Goal: Use online tool/utility: Utilize a website feature to perform a specific function

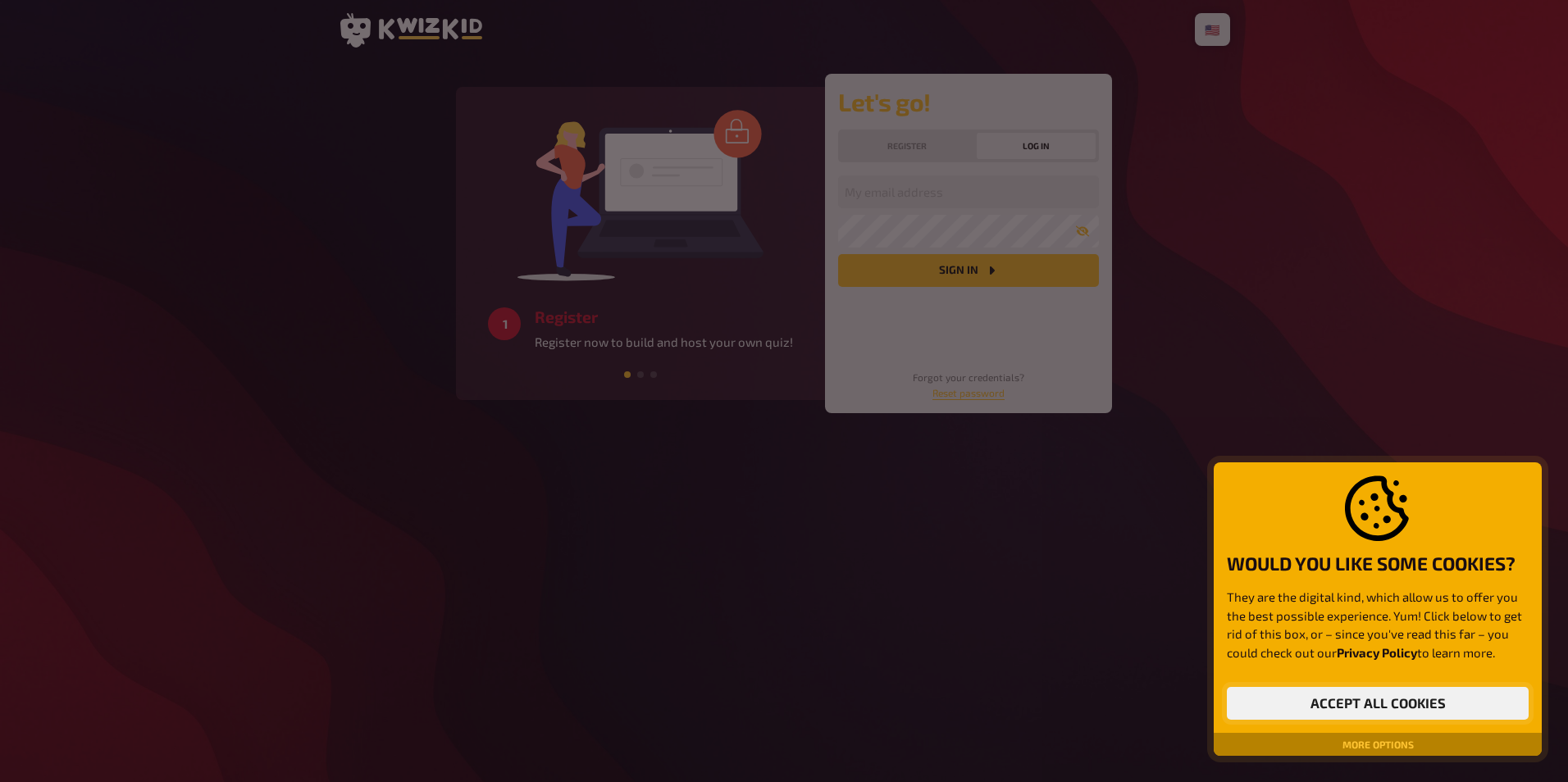
click at [1401, 702] on button "Accept all cookies" at bounding box center [1378, 703] width 302 height 33
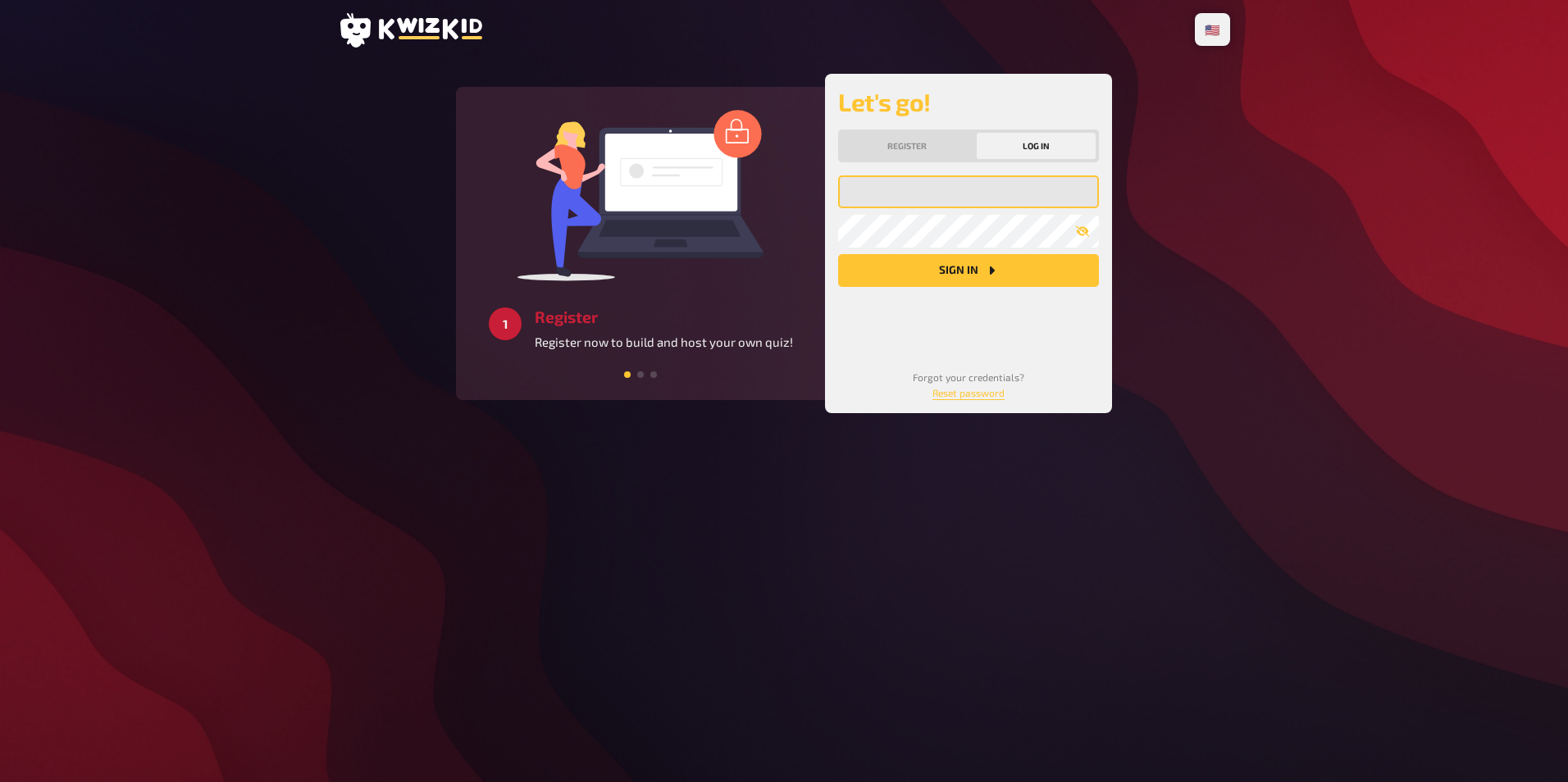
click at [928, 197] on input "email" at bounding box center [968, 192] width 261 height 33
type input "[EMAIL_ADDRESS][DOMAIN_NAME]"
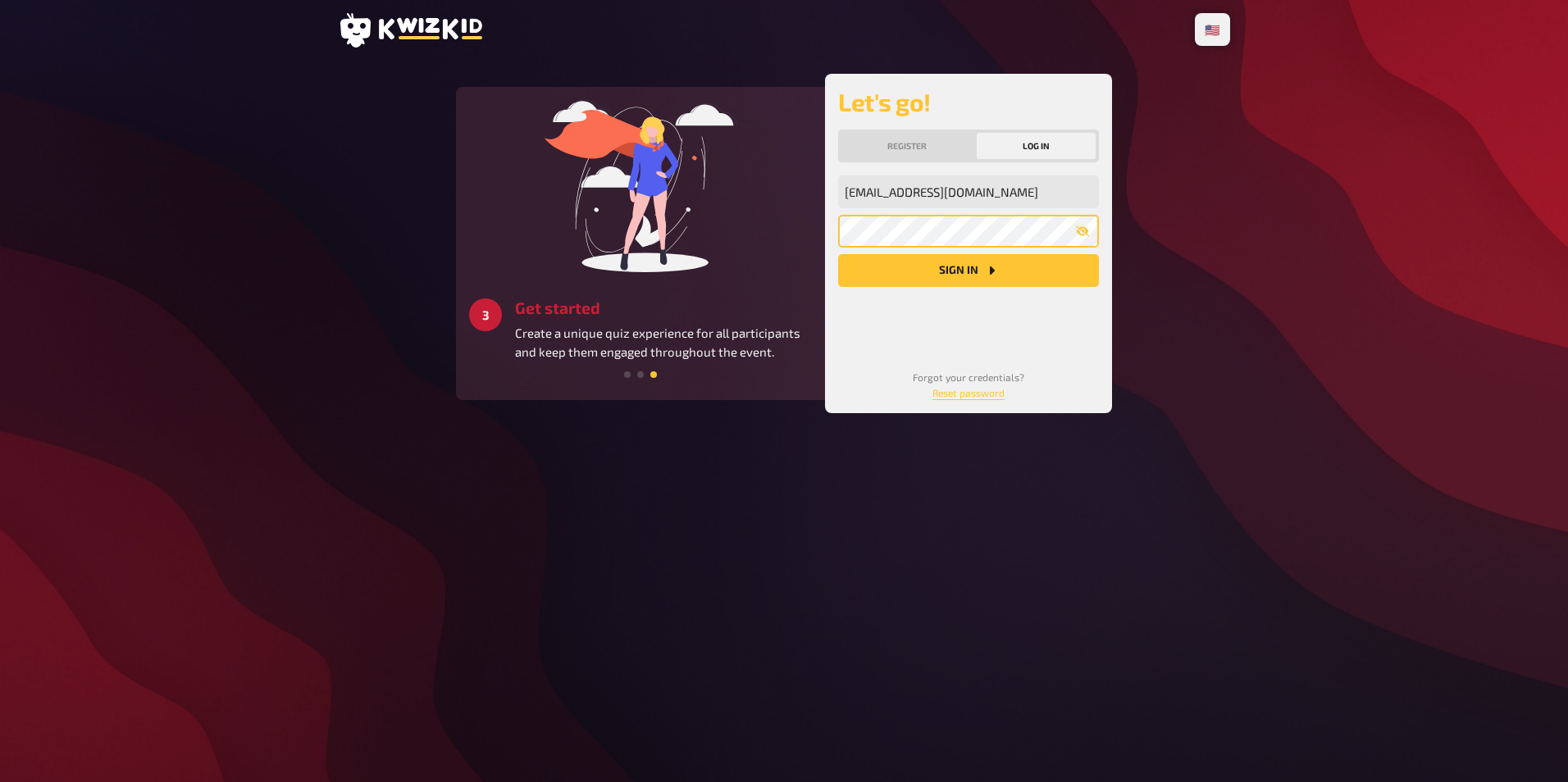
click at [838, 254] on button "Sign in" at bounding box center [968, 270] width 261 height 33
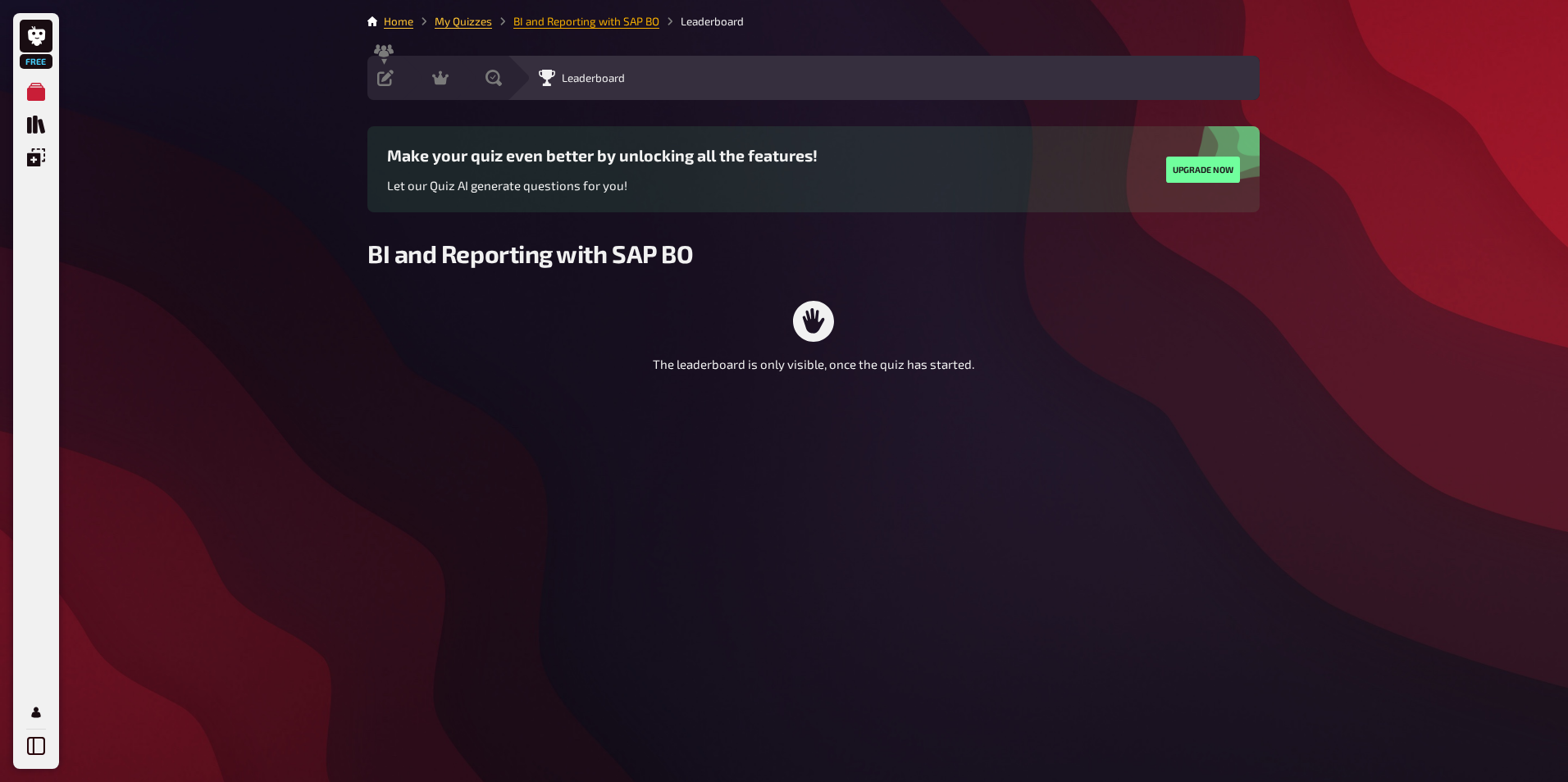
click at [562, 23] on link "BI and Reporting with SAP BO" at bounding box center [587, 22] width 146 height 13
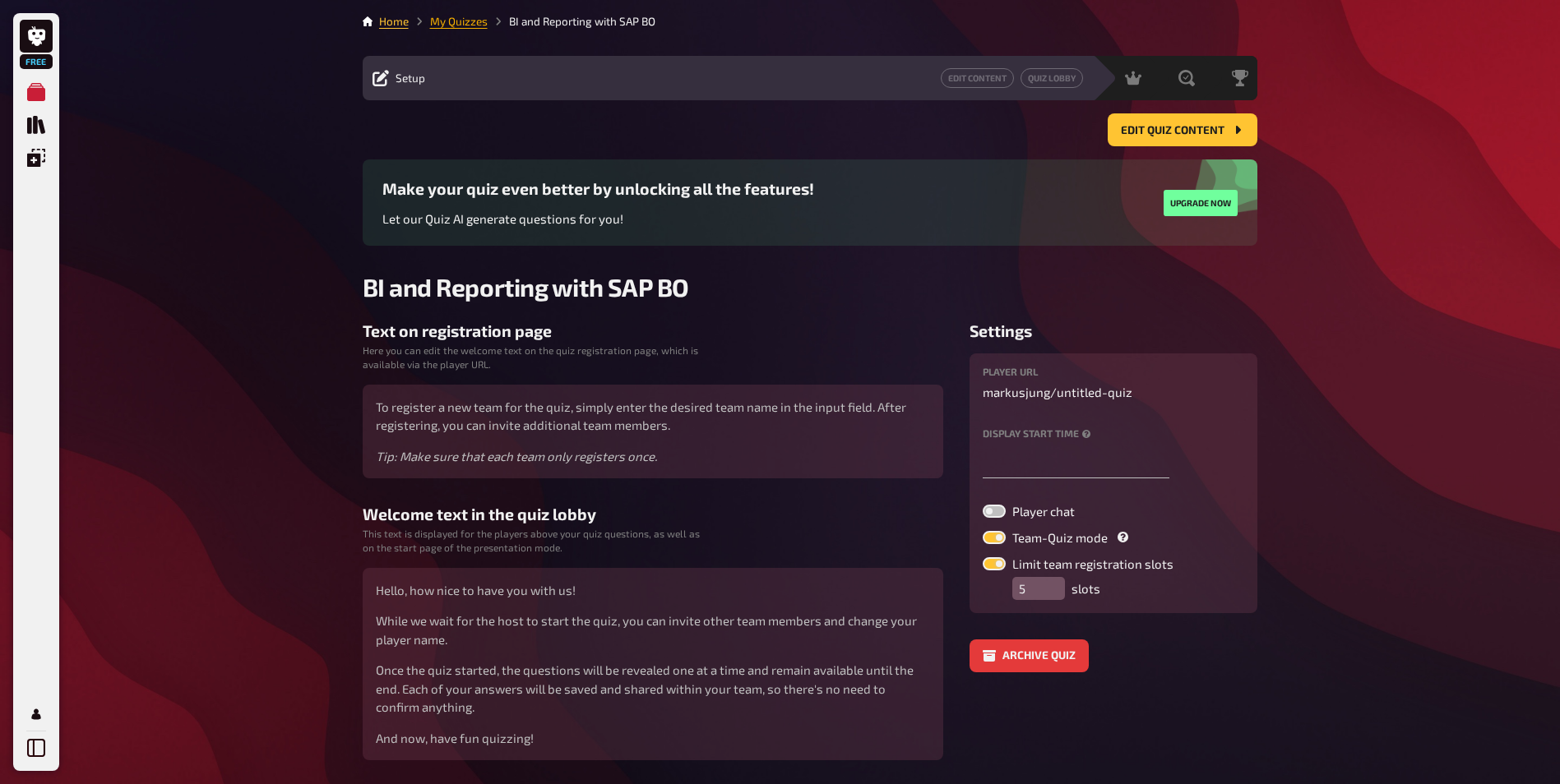
click at [465, 23] on link "My Quizzes" at bounding box center [459, 22] width 57 height 13
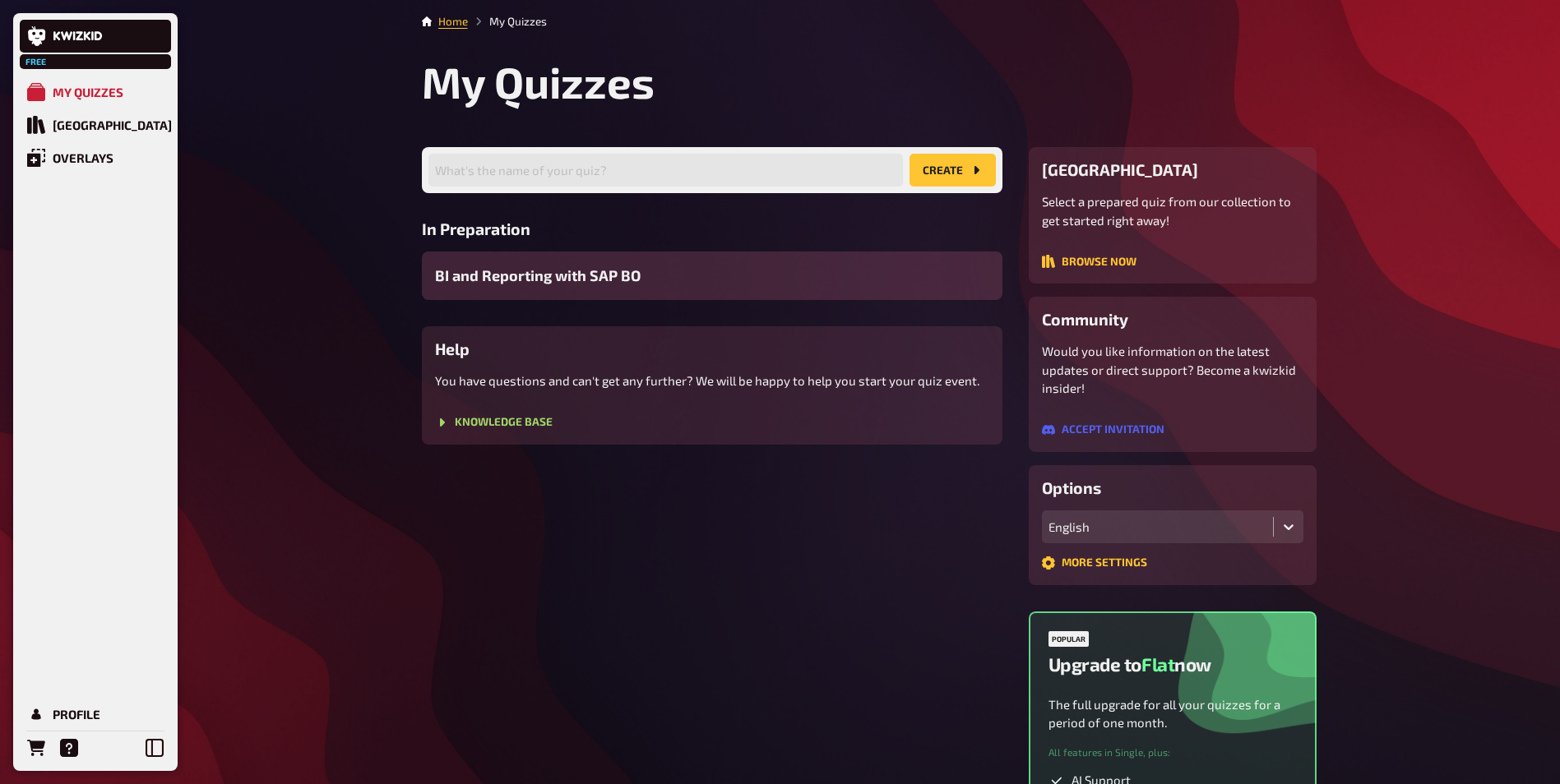
click at [569, 278] on span "BI and Reporting with SAP BO" at bounding box center [538, 276] width 205 height 23
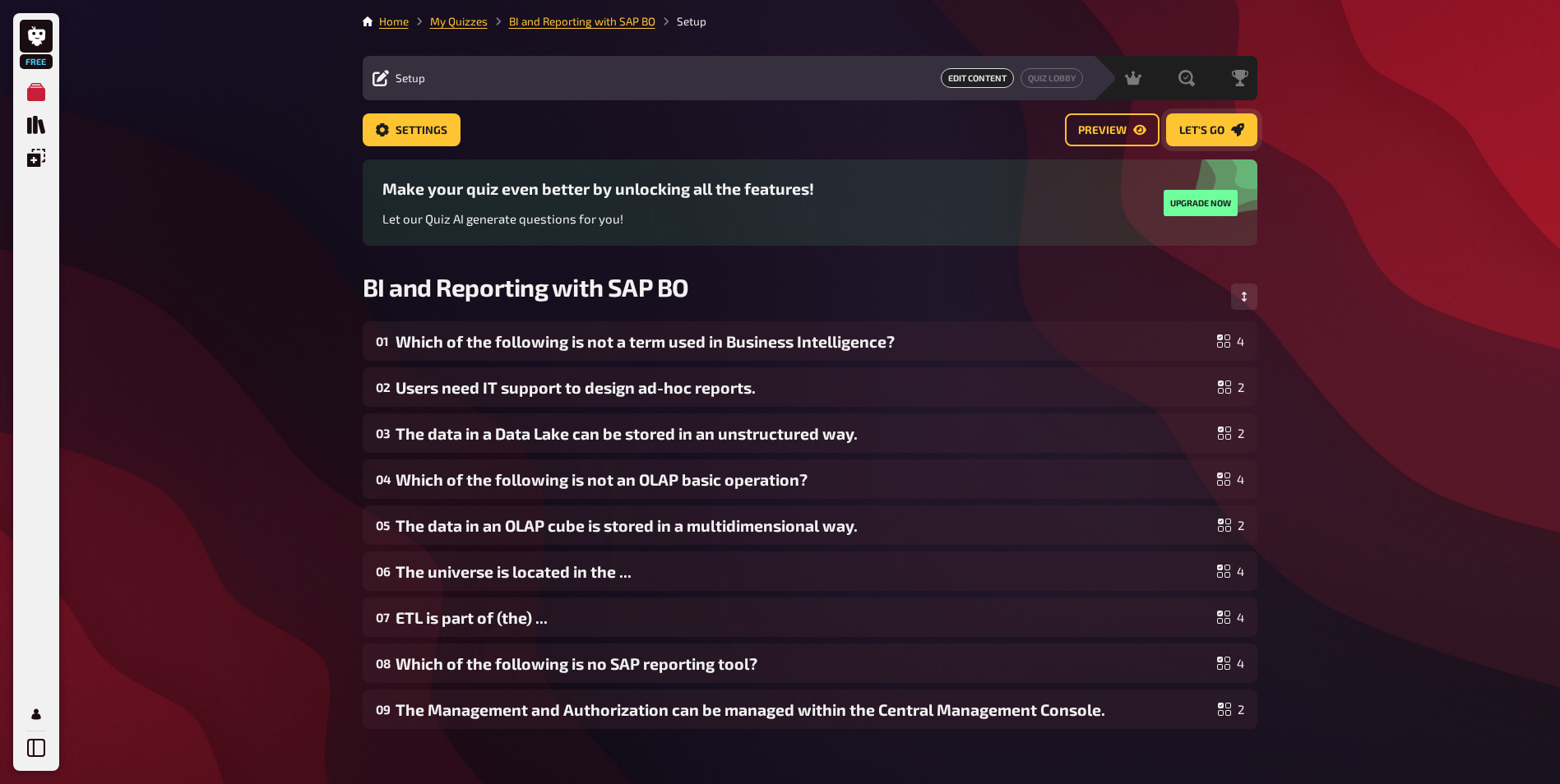
click at [1208, 136] on span "Let's go" at bounding box center [1202, 130] width 45 height 11
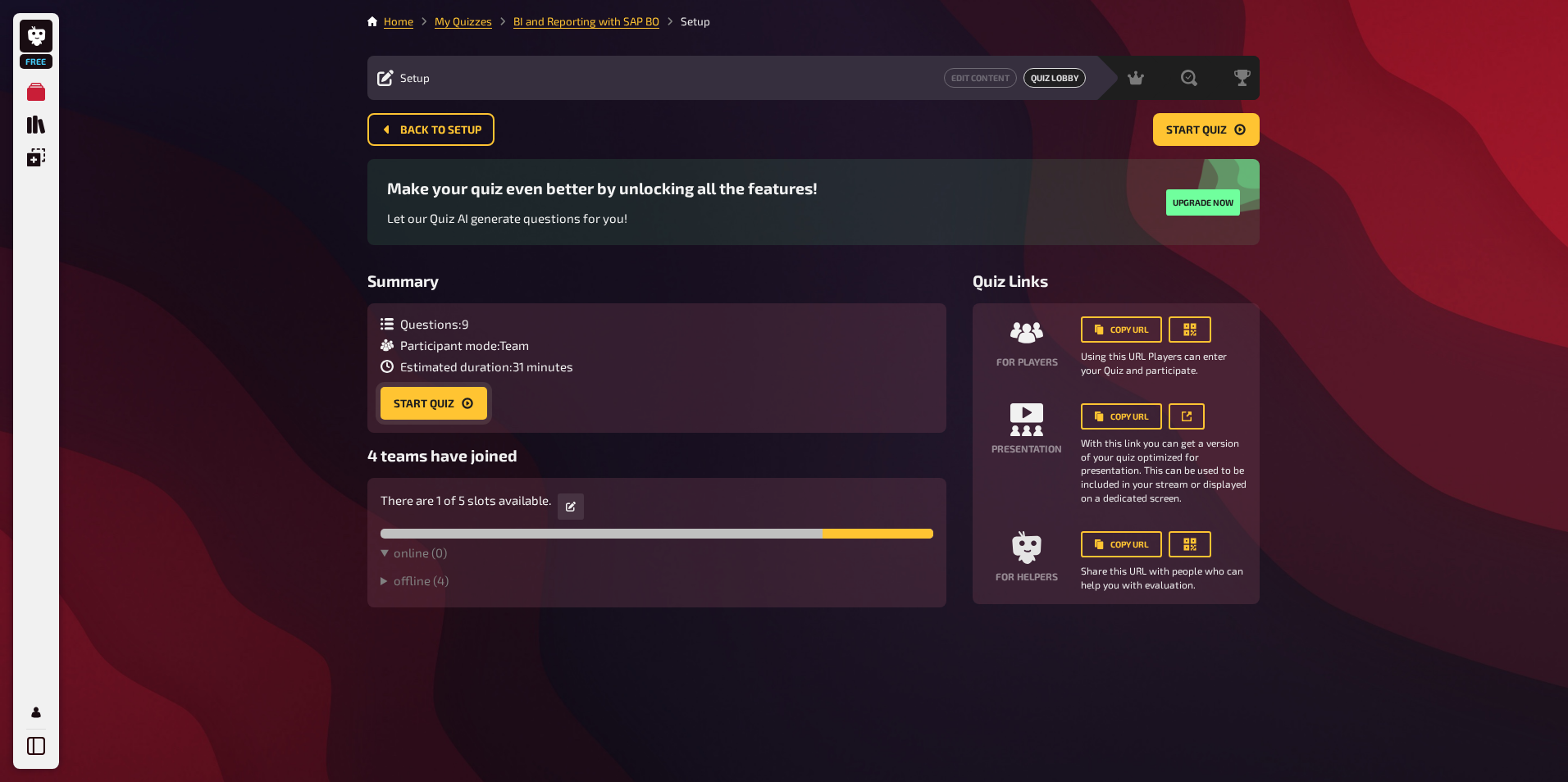
click at [469, 404] on icon "Start Quiz" at bounding box center [468, 403] width 13 height 13
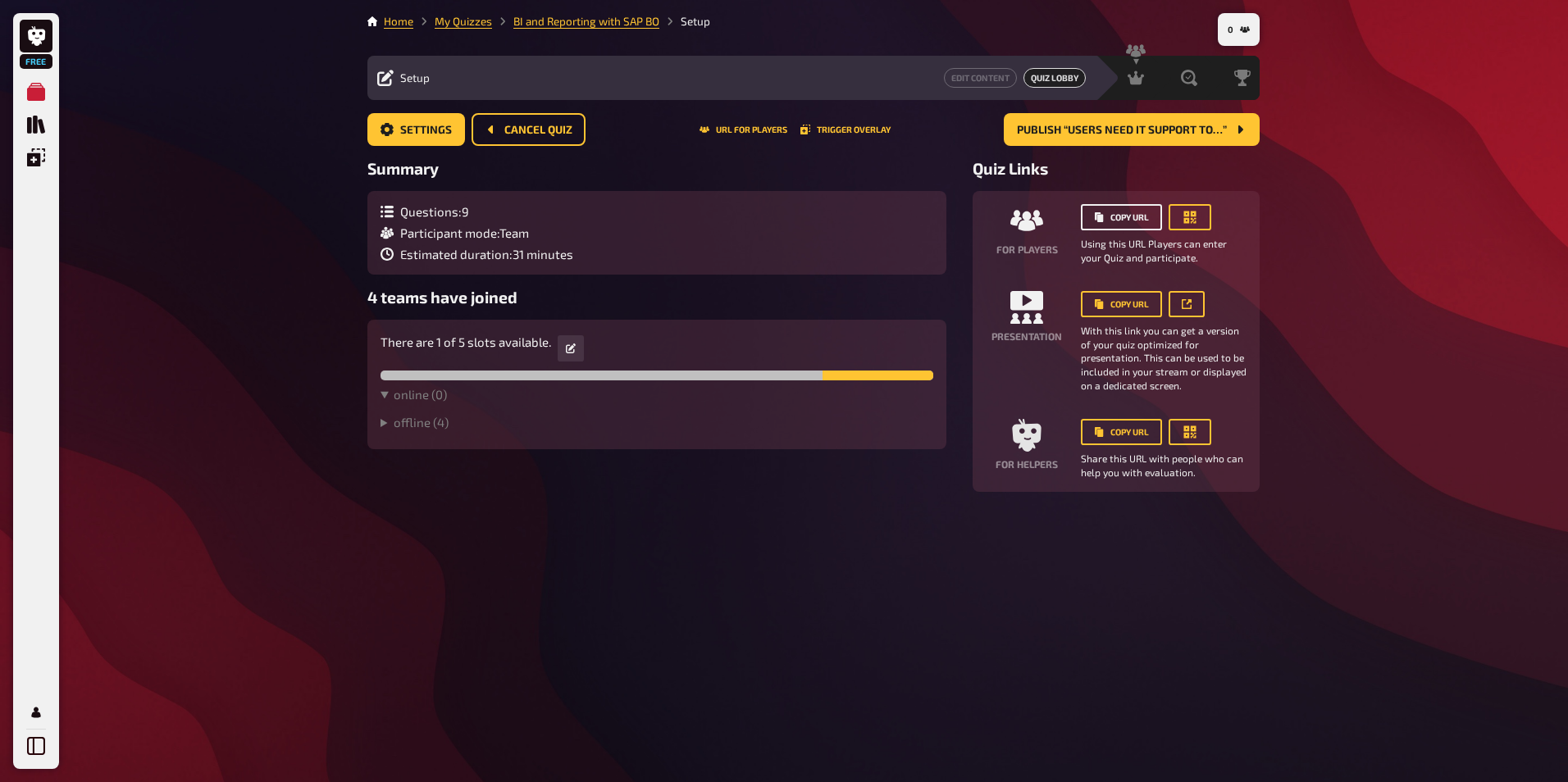
click at [1132, 217] on button "Copy URL" at bounding box center [1121, 217] width 81 height 26
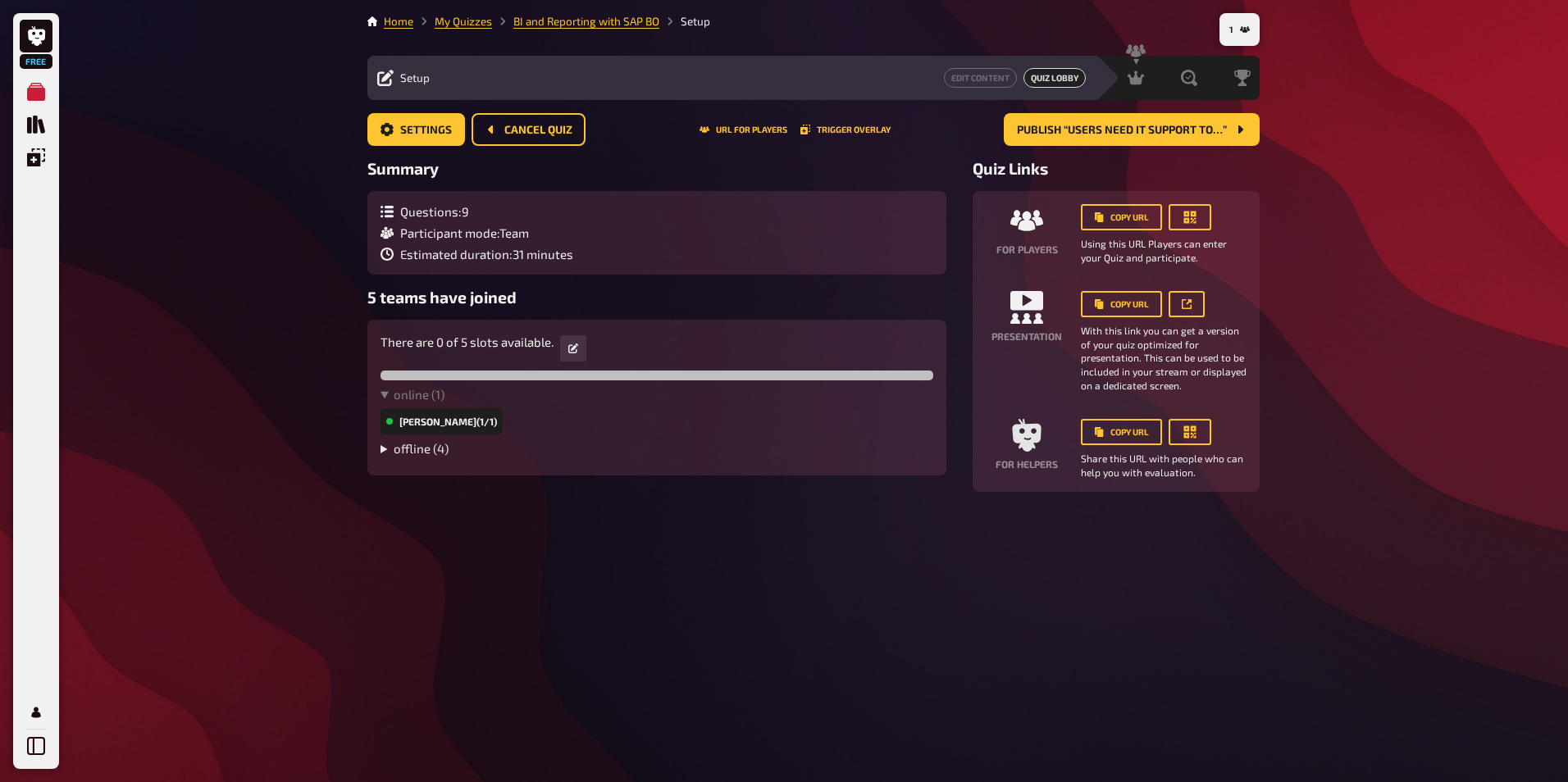
click at [385, 450] on summary "offline ( 4 )" at bounding box center [657, 449] width 553 height 15
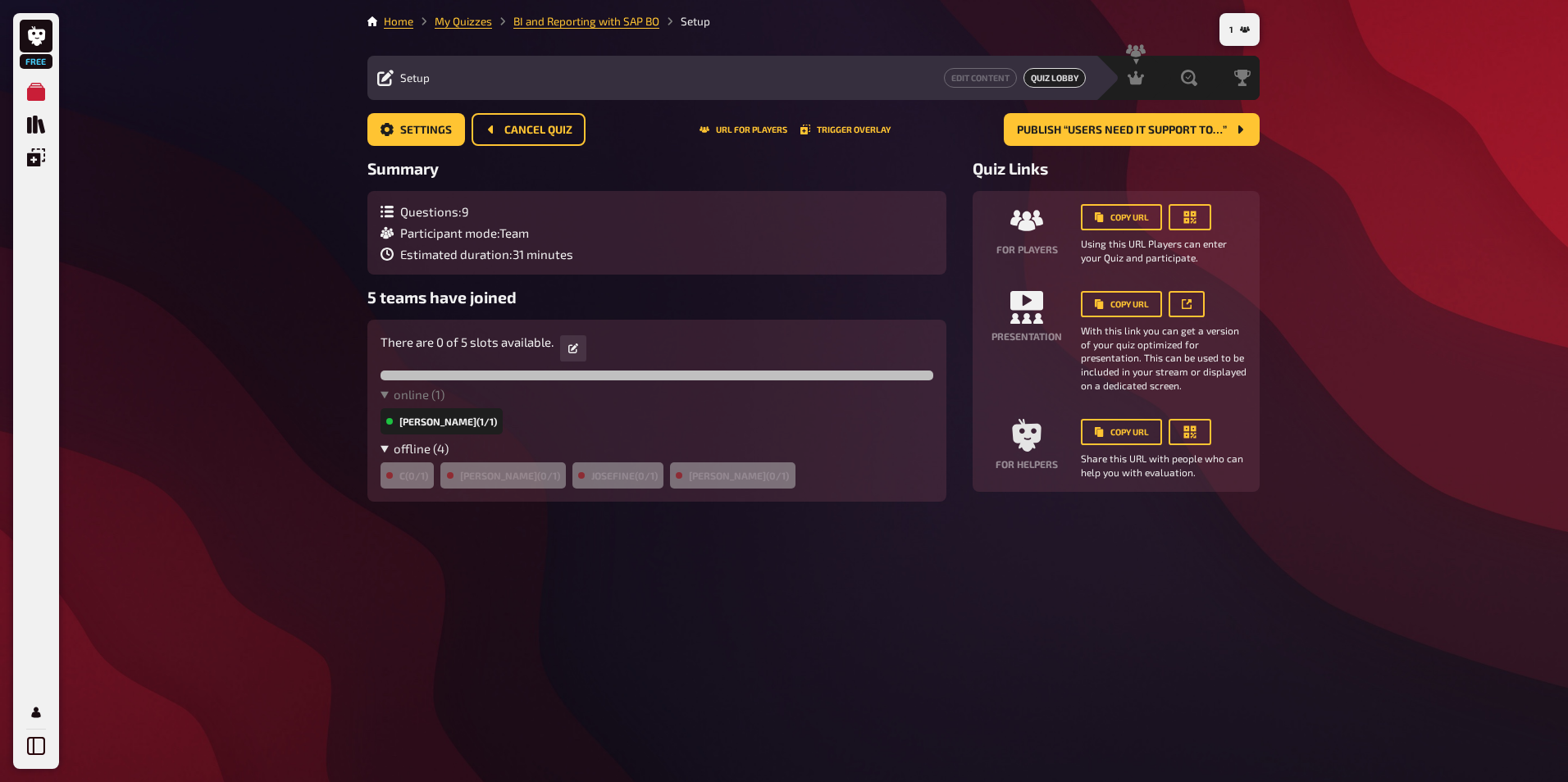
click at [385, 445] on summary "offline ( 4 )" at bounding box center [657, 449] width 553 height 15
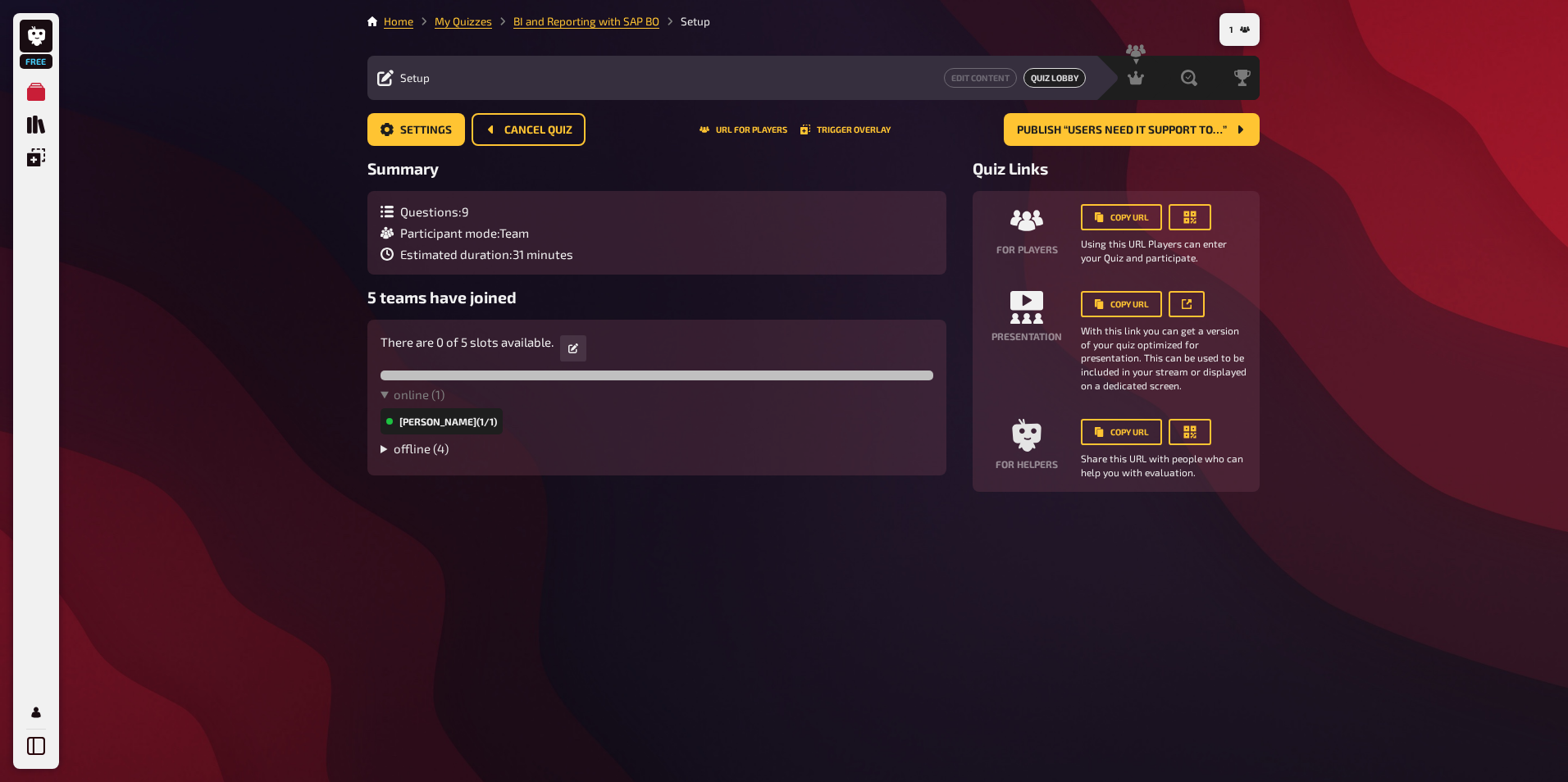
click at [385, 445] on summary "offline ( 4 )" at bounding box center [657, 449] width 553 height 15
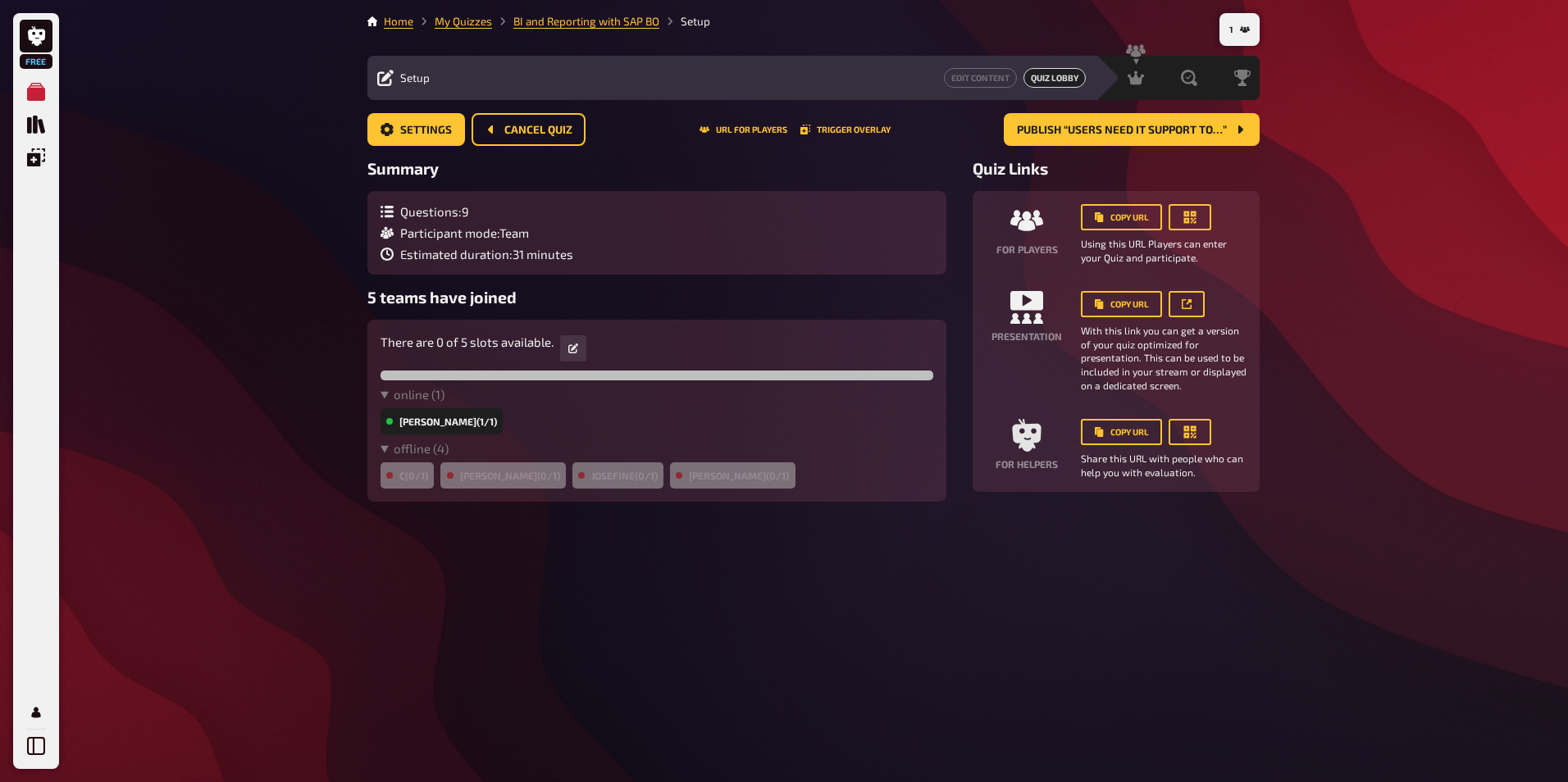
click at [515, 481] on div "[PERSON_NAME] (0/1)" at bounding box center [502, 475] width 124 height 26
click at [573, 481] on div "[PERSON_NAME] (0/1)" at bounding box center [617, 475] width 91 height 26
click at [670, 481] on div "[PERSON_NAME] (0/1)" at bounding box center [732, 475] width 124 height 26
click at [384, 451] on summary "offline ( 4 )" at bounding box center [657, 449] width 553 height 15
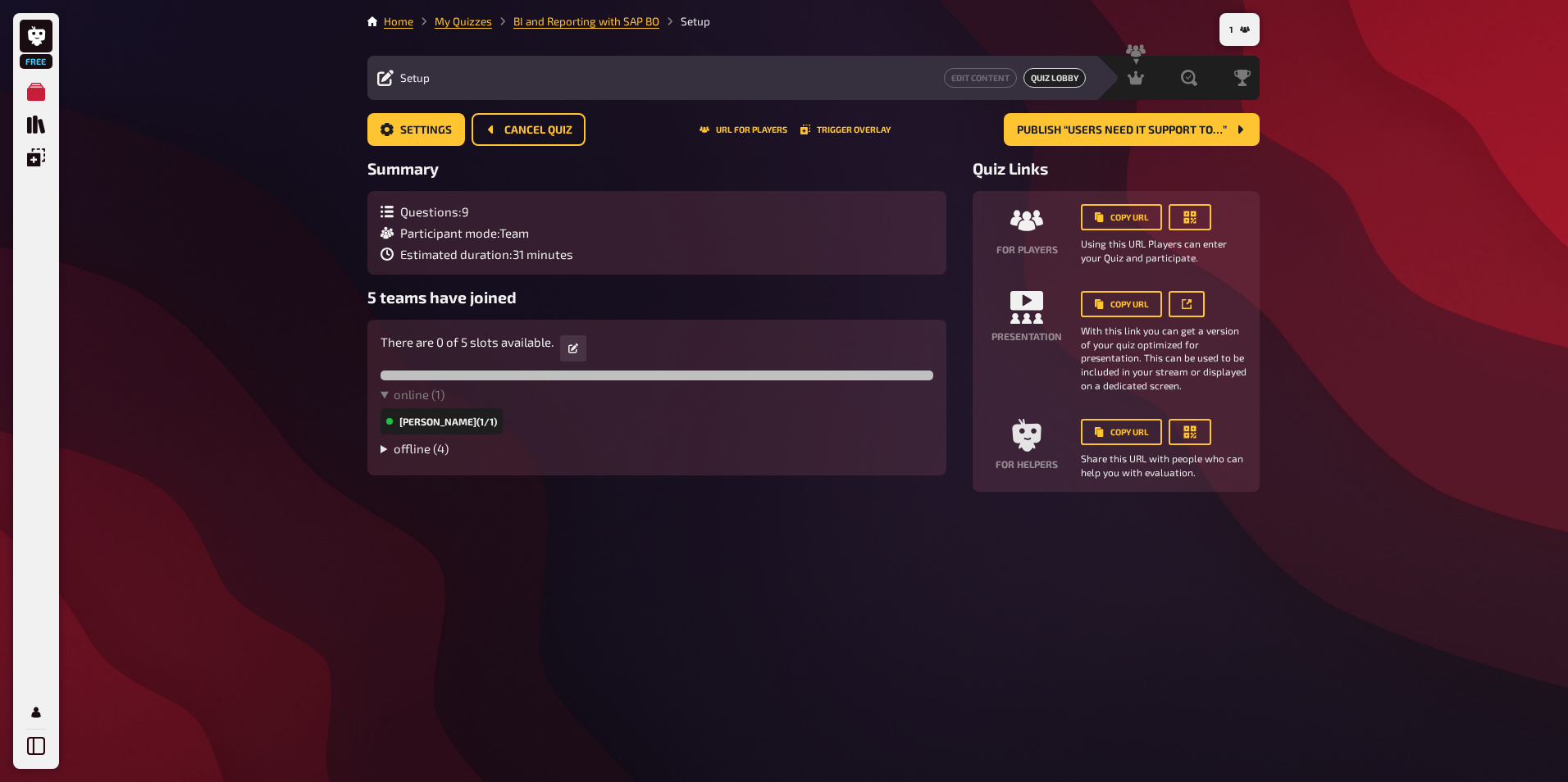
click at [384, 451] on summary "offline ( 4 )" at bounding box center [657, 449] width 553 height 15
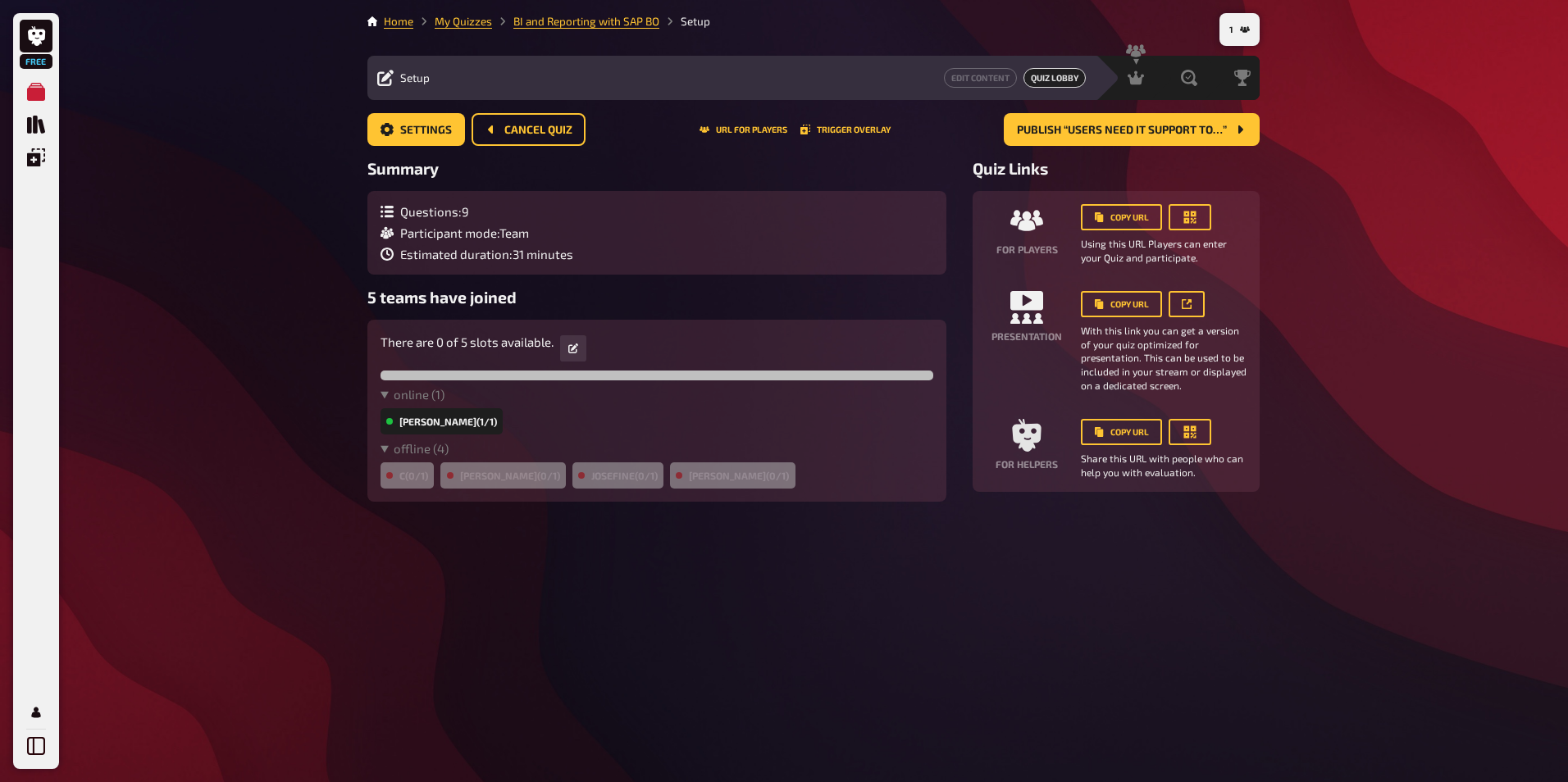
drag, startPoint x: 414, startPoint y: 482, endPoint x: 392, endPoint y: 522, distance: 45.7
click at [392, 522] on div "1 Home My Quizzes BI and Reporting with SAP BO Setup Setup Edit Content Quiz Lo…" at bounding box center [814, 391] width 919 height 782
click at [390, 395] on summary "online ( 1 )" at bounding box center [657, 395] width 553 height 15
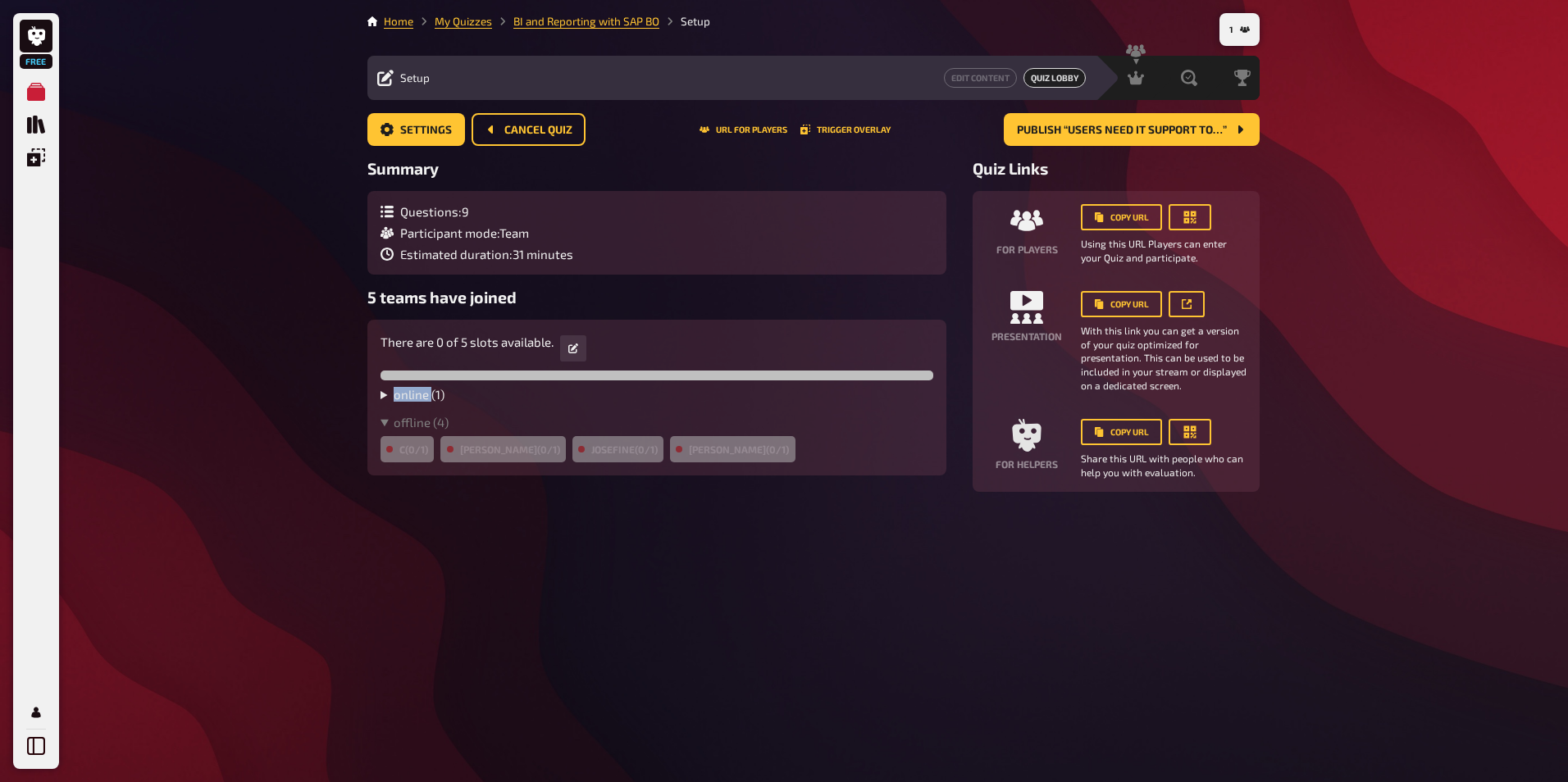
click at [390, 395] on summary "online ( 1 )" at bounding box center [657, 395] width 553 height 15
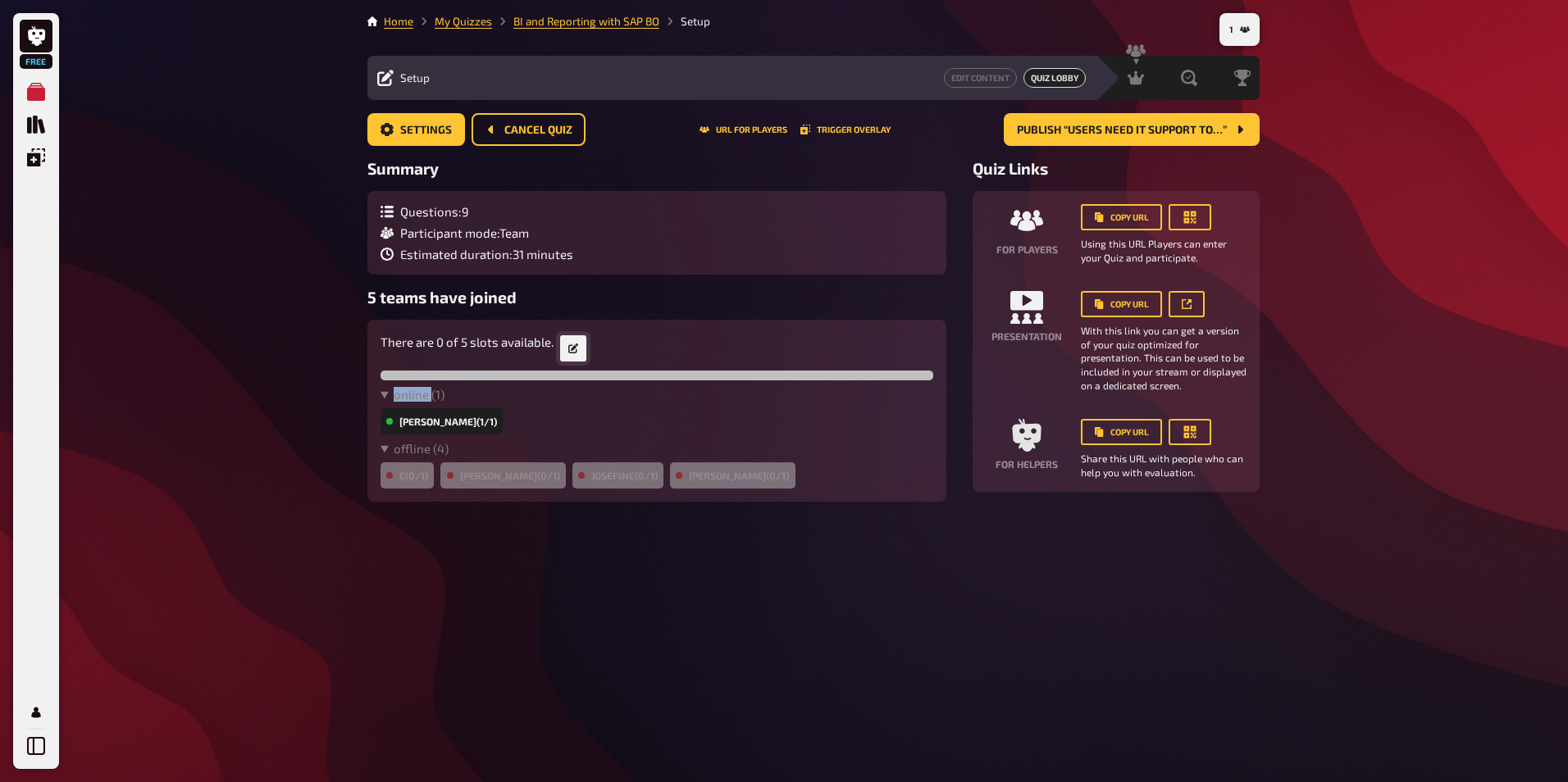
drag, startPoint x: 390, startPoint y: 395, endPoint x: 572, endPoint y: 350, distance: 187.5
click at [572, 350] on icon "button" at bounding box center [573, 348] width 10 height 10
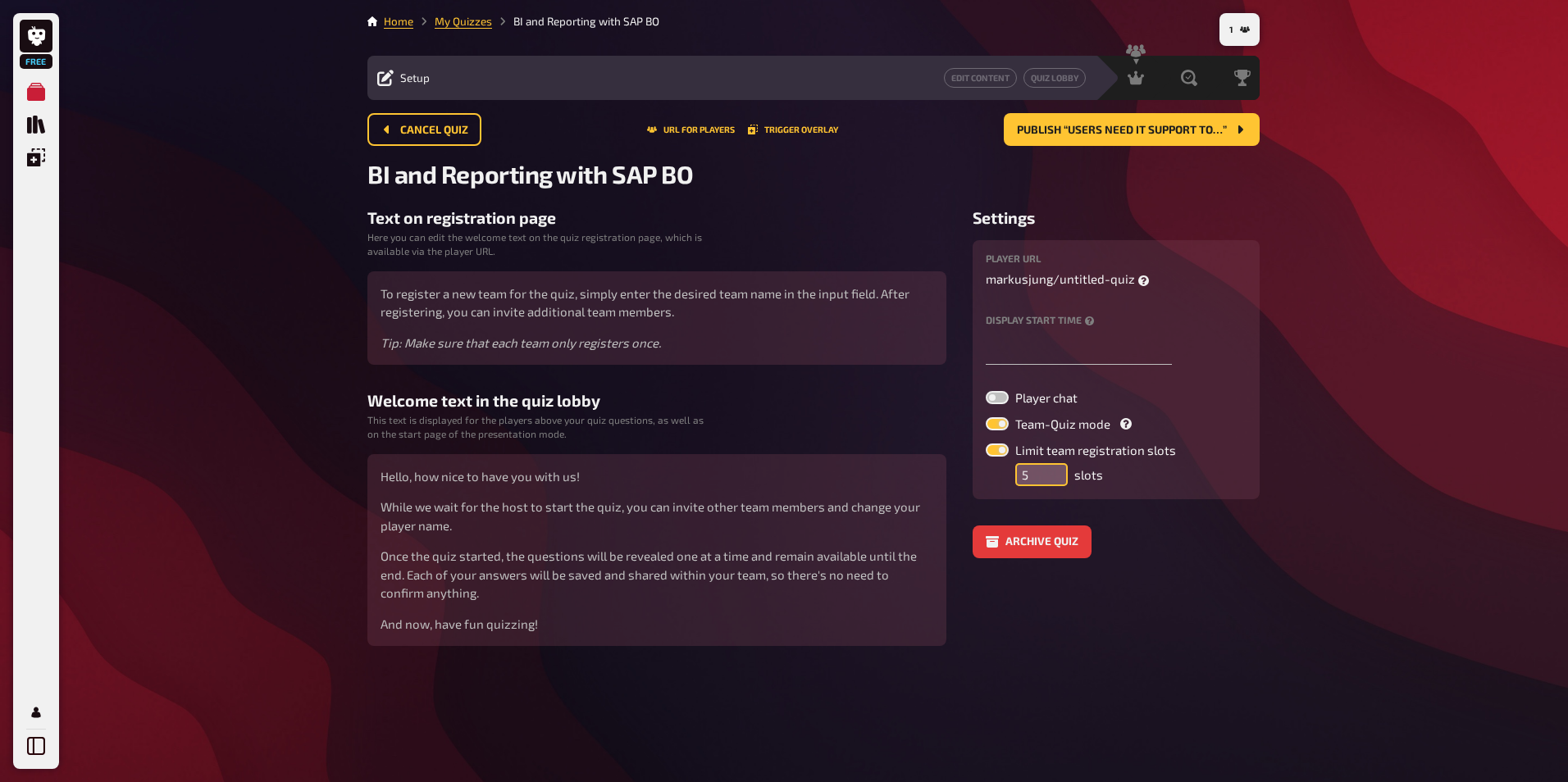
drag, startPoint x: 1027, startPoint y: 472, endPoint x: 988, endPoint y: 463, distance: 40.0
click at [988, 463] on div "Limit team registration slots 5 slots" at bounding box center [1116, 465] width 261 height 43
type input "1"
click at [1434, 442] on div "Free My Quizzes Quiz Library Overlays Profile 1 Home My Quizzes BI and Reportin…" at bounding box center [784, 391] width 1568 height 782
drag, startPoint x: 1038, startPoint y: 481, endPoint x: 1021, endPoint y: 476, distance: 17.7
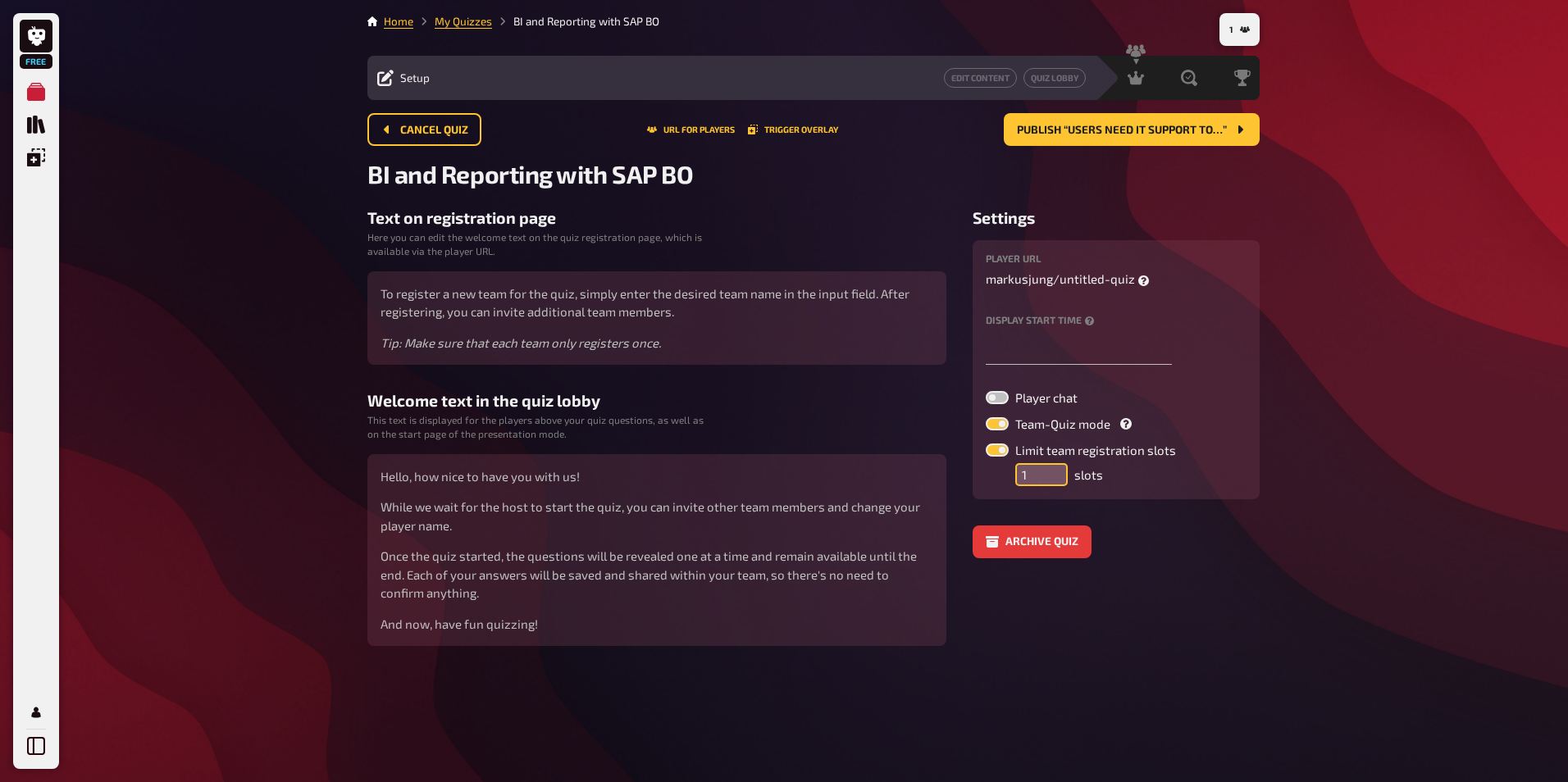
click at [1021, 476] on input "1" at bounding box center [1041, 474] width 52 height 23
click at [1294, 452] on div "Free My Quizzes Quiz Library Overlays Profile 1 Home My Quizzes BI and Reportin…" at bounding box center [784, 391] width 1568 height 782
click at [145, 409] on div "Free My Quizzes Quiz Library Overlays Profile 1 Home My Quizzes BI and Reportin…" at bounding box center [784, 391] width 1568 height 782
click at [1381, 550] on div "Free My Quizzes Quiz Library Overlays Profile 1 Home My Quizzes BI and Reportin…" at bounding box center [784, 391] width 1568 height 782
click at [468, 21] on link "My Quizzes" at bounding box center [463, 22] width 57 height 13
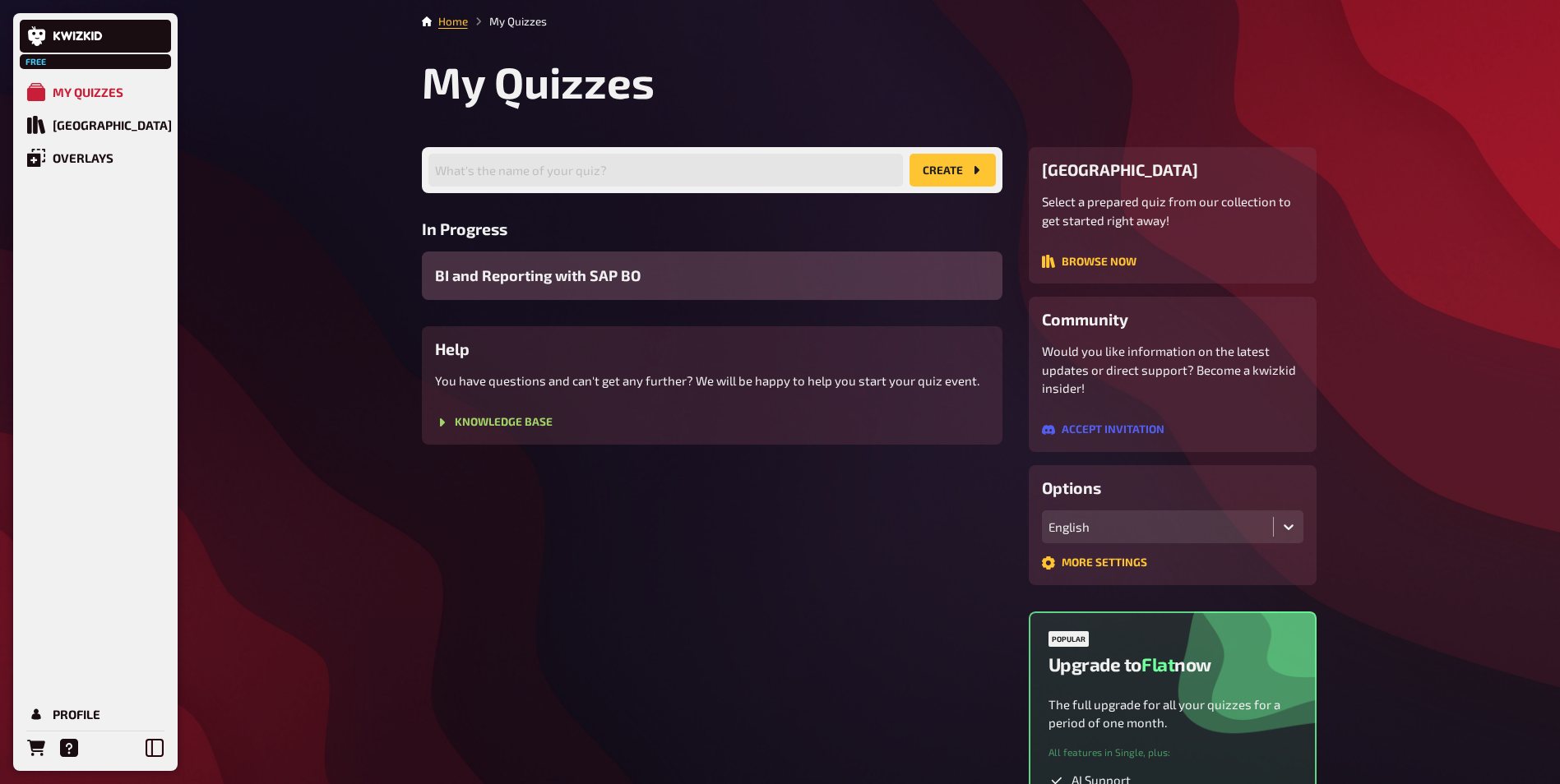
click at [583, 370] on div "Help You have questions and can't get any further? We will be happy to help you…" at bounding box center [712, 385] width 581 height 118
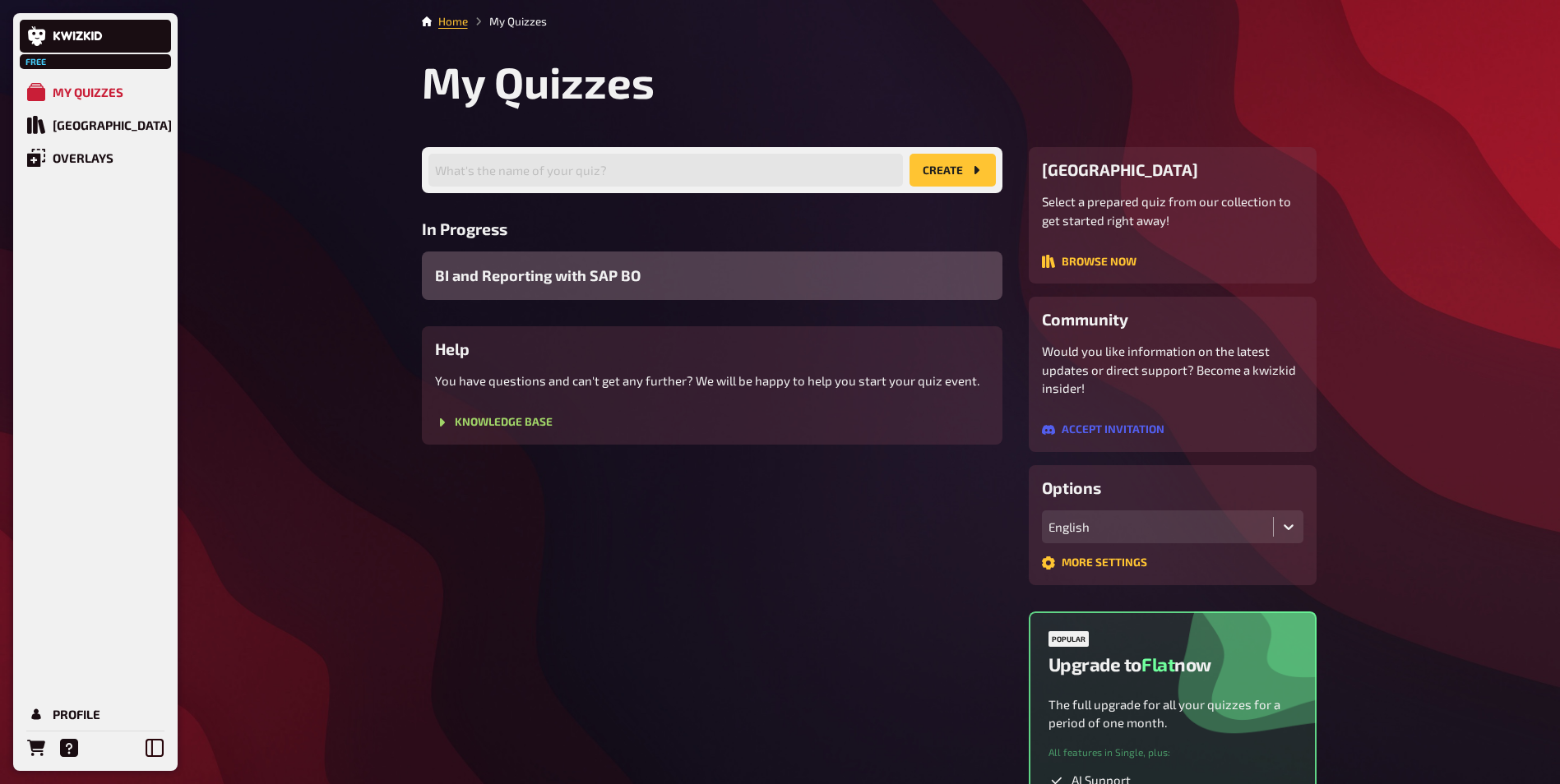
click at [607, 280] on span "BI and Reporting with SAP BO" at bounding box center [538, 276] width 205 height 23
click at [543, 284] on span "BI and Reporting with SAP BO" at bounding box center [538, 276] width 205 height 23
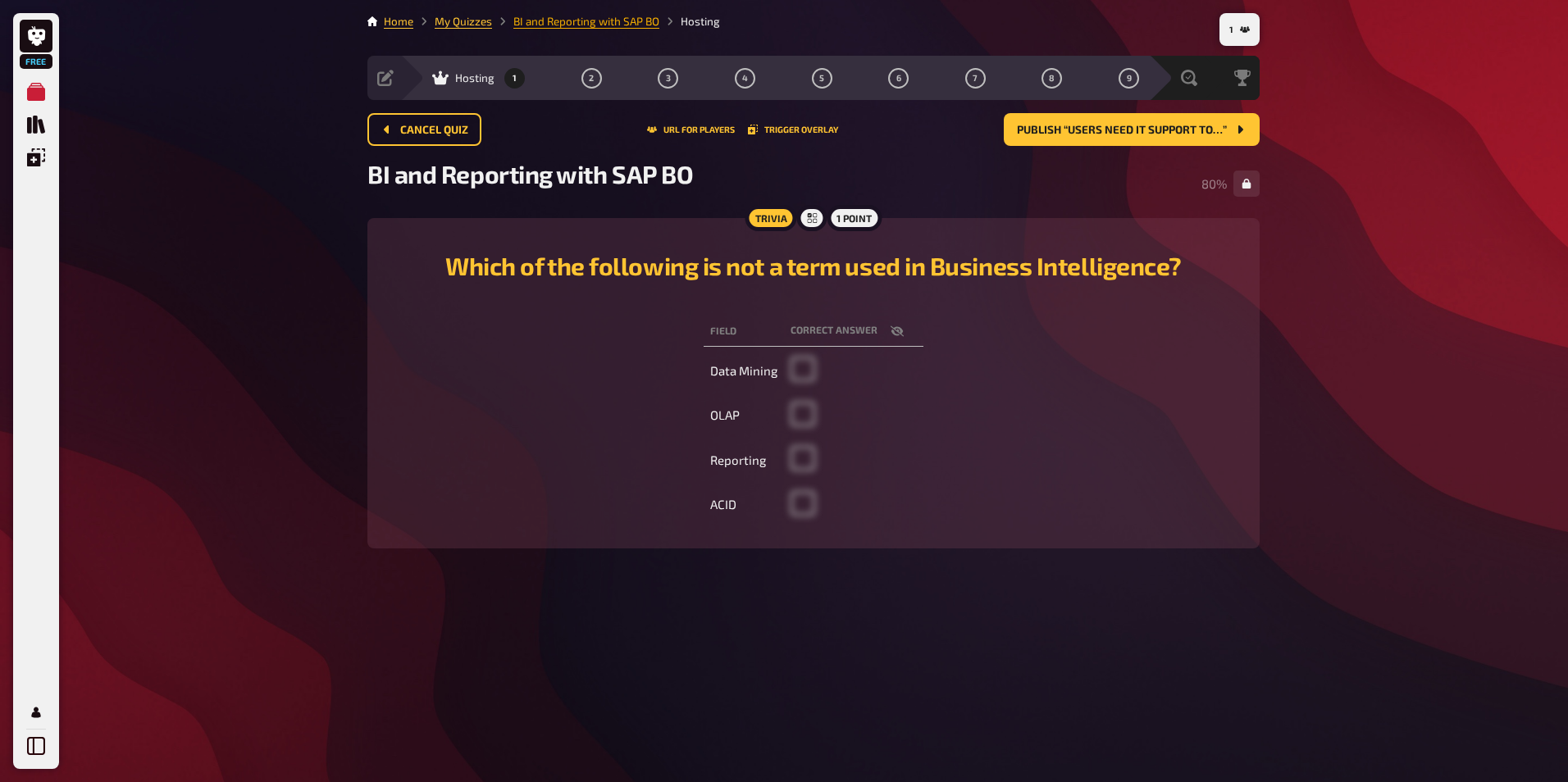
click at [566, 20] on link "BI and Reporting with SAP BO" at bounding box center [587, 22] width 146 height 13
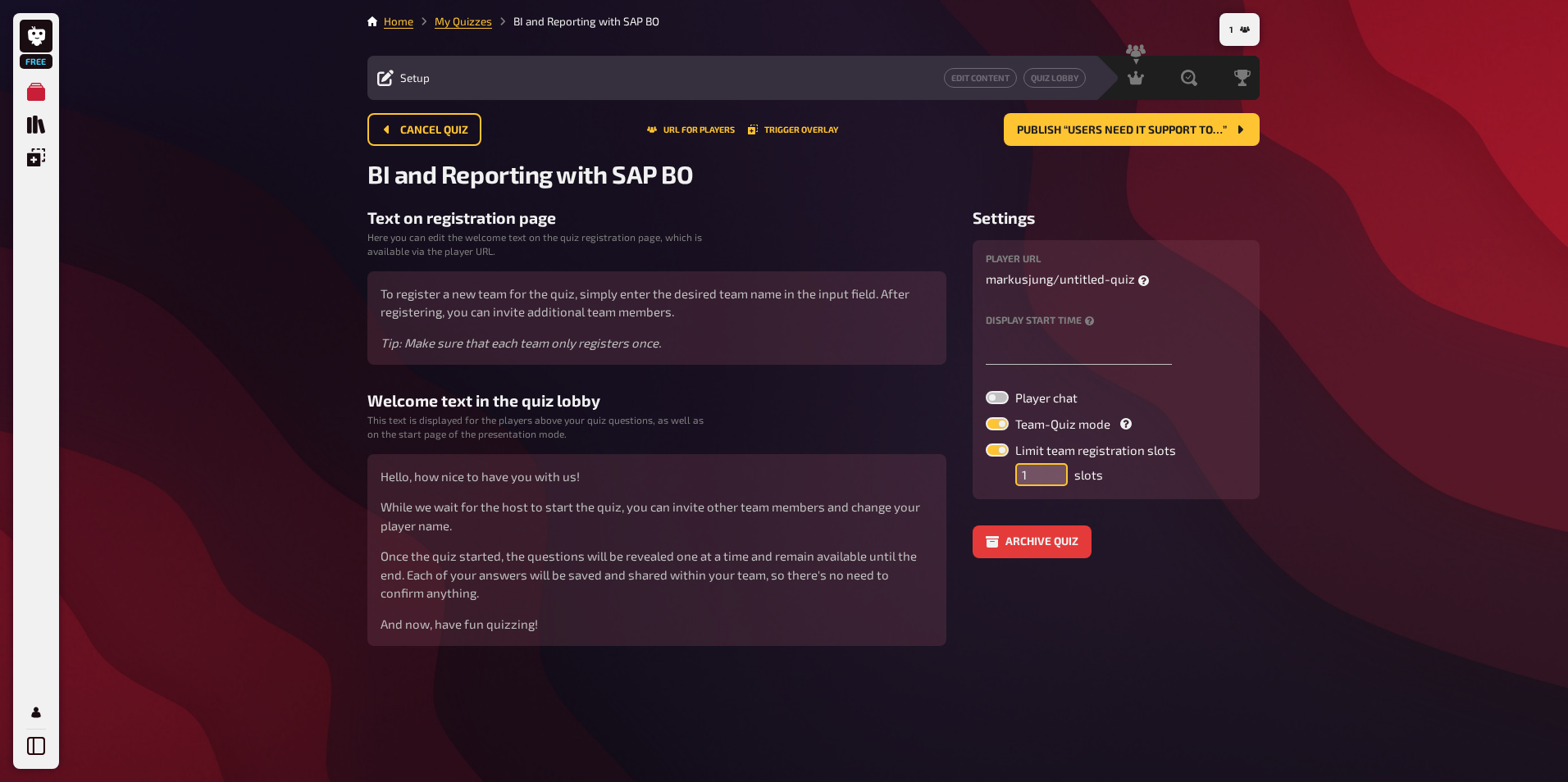
drag, startPoint x: 1044, startPoint y: 470, endPoint x: 1027, endPoint y: 469, distance: 17.0
click at [1027, 470] on input "1" at bounding box center [1041, 474] width 52 height 23
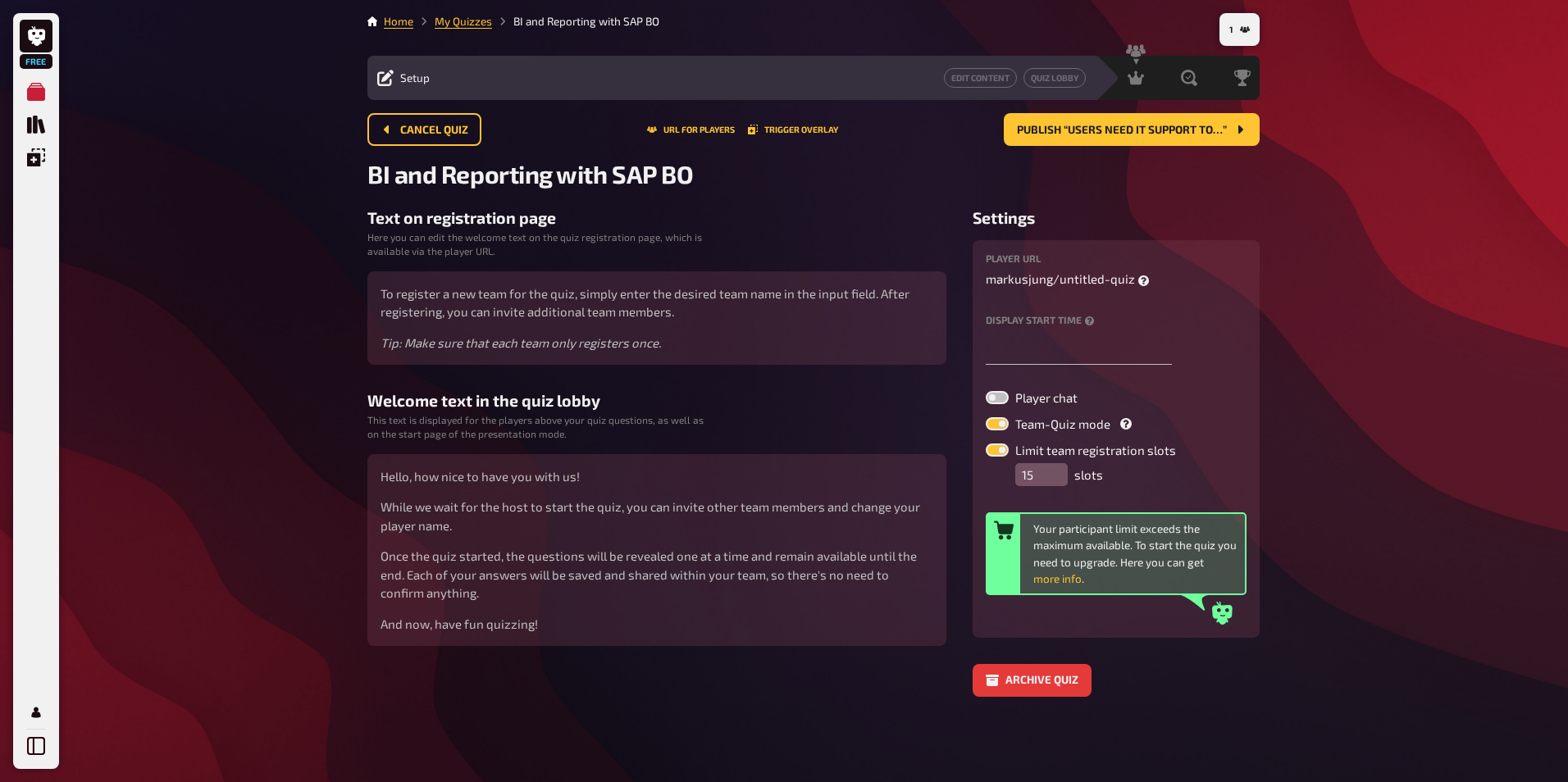
drag, startPoint x: 1236, startPoint y: 367, endPoint x: 1217, endPoint y: 355, distance: 22.5
click at [1235, 367] on div "player URL [PERSON_NAME] / untitled-quiz Display start time Player chat Team-Qu…" at bounding box center [1116, 439] width 261 height 371
drag, startPoint x: 1027, startPoint y: 472, endPoint x: 974, endPoint y: 421, distance: 73.6
click at [987, 470] on div "Limit team registration slots 15 slots" at bounding box center [1116, 465] width 261 height 43
click at [1456, 541] on div "Free My Quizzes Quiz Library Overlays Profile 1 Home My Quizzes BI and Reportin…" at bounding box center [784, 391] width 1568 height 782
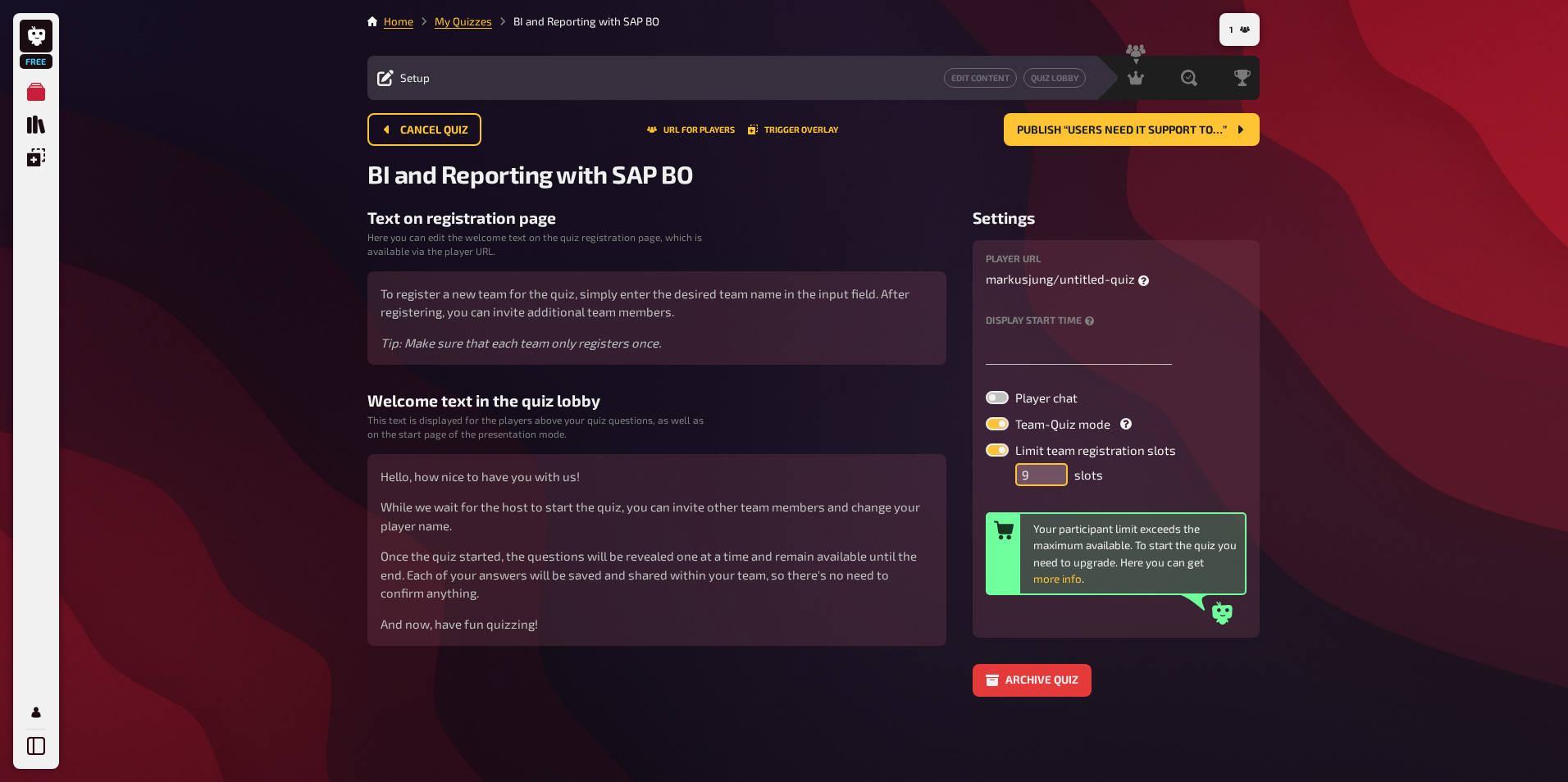
click at [1055, 484] on input "9" at bounding box center [1041, 474] width 52 height 23
click at [1055, 484] on input "8" at bounding box center [1041, 474] width 52 height 23
click at [1055, 484] on input "7" at bounding box center [1041, 474] width 52 height 23
click at [1055, 484] on input "6" at bounding box center [1041, 474] width 52 height 23
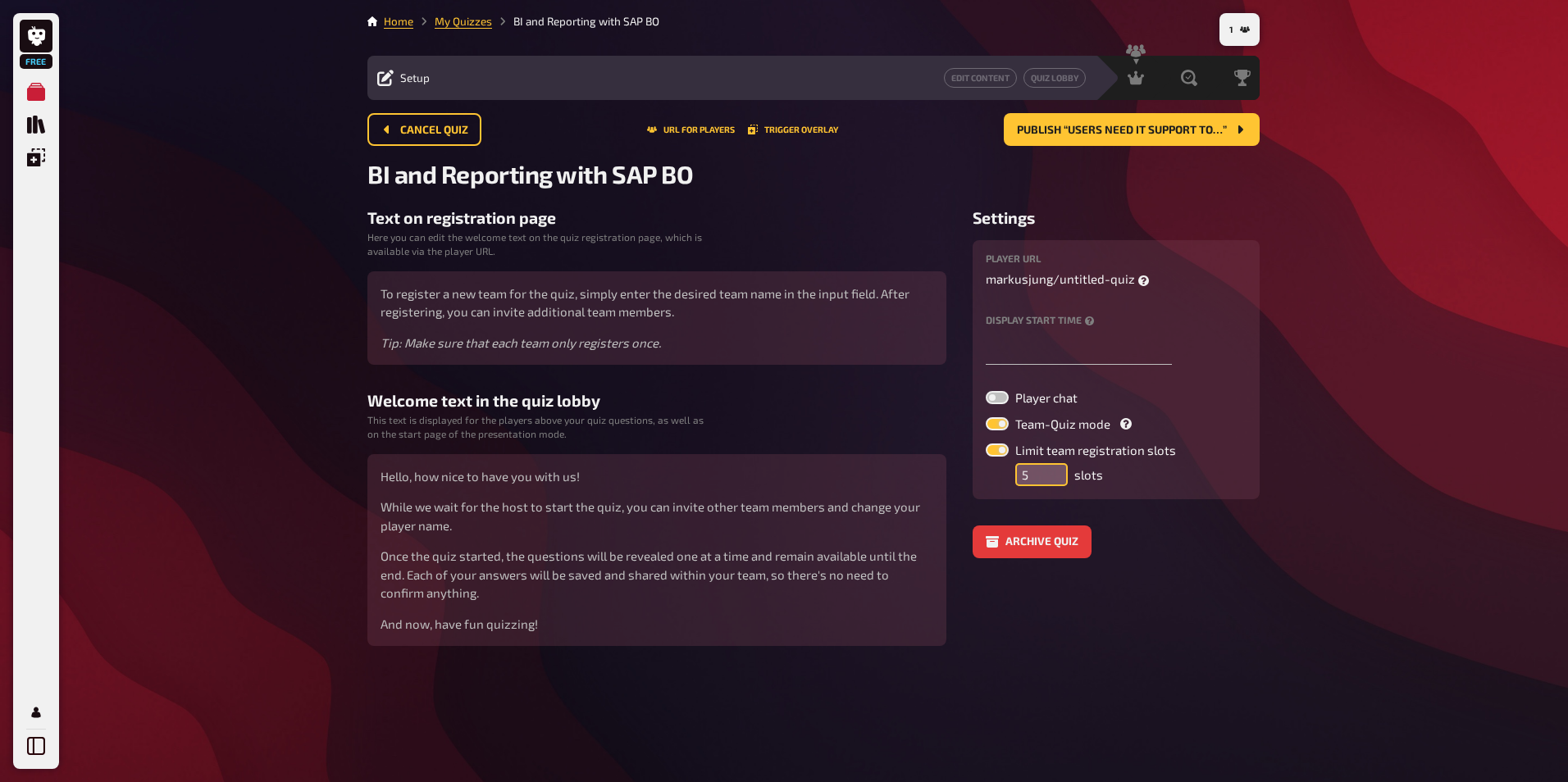
type input "5"
click at [1055, 484] on input "5" at bounding box center [1041, 474] width 52 height 23
click at [250, 379] on div "Free My Quizzes Quiz Library Overlays Profile 1 Home My Quizzes BI and Reportin…" at bounding box center [784, 391] width 1568 height 782
click at [437, 127] on span "Cancel Quiz" at bounding box center [434, 130] width 68 height 11
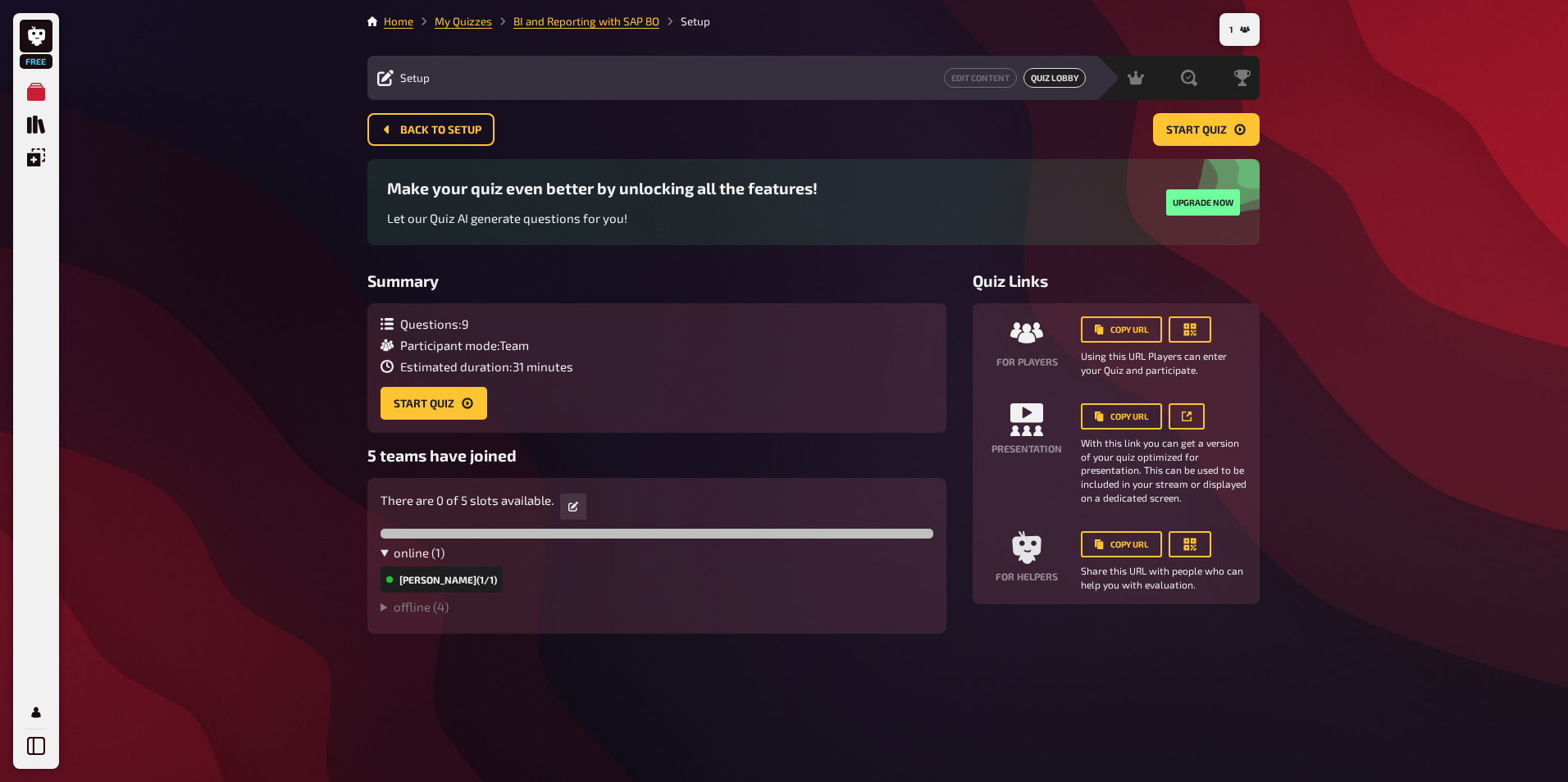
click at [384, 556] on summary "online ( 1 )" at bounding box center [657, 553] width 553 height 15
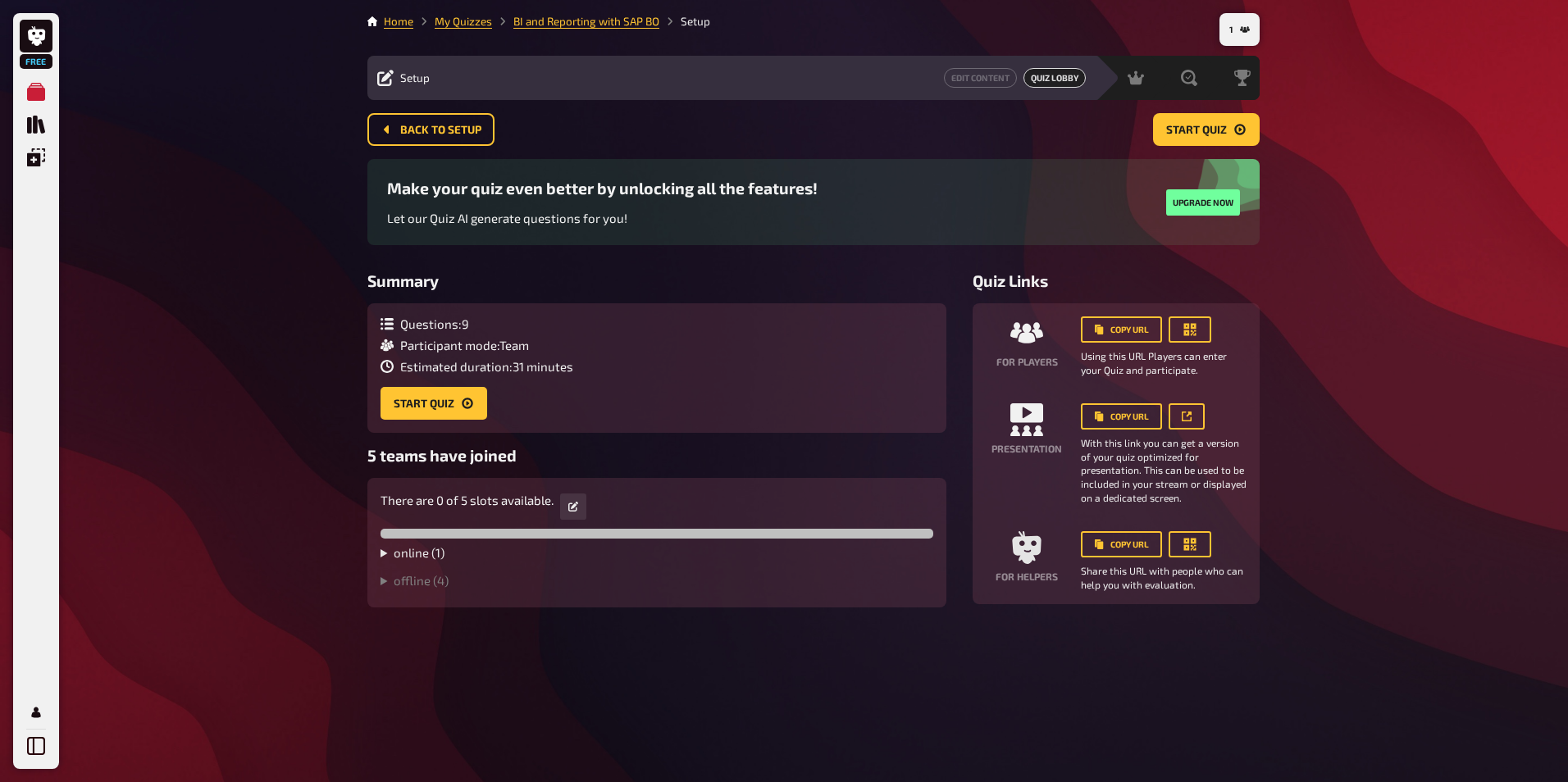
click at [384, 556] on summary "online ( 1 )" at bounding box center [657, 553] width 553 height 15
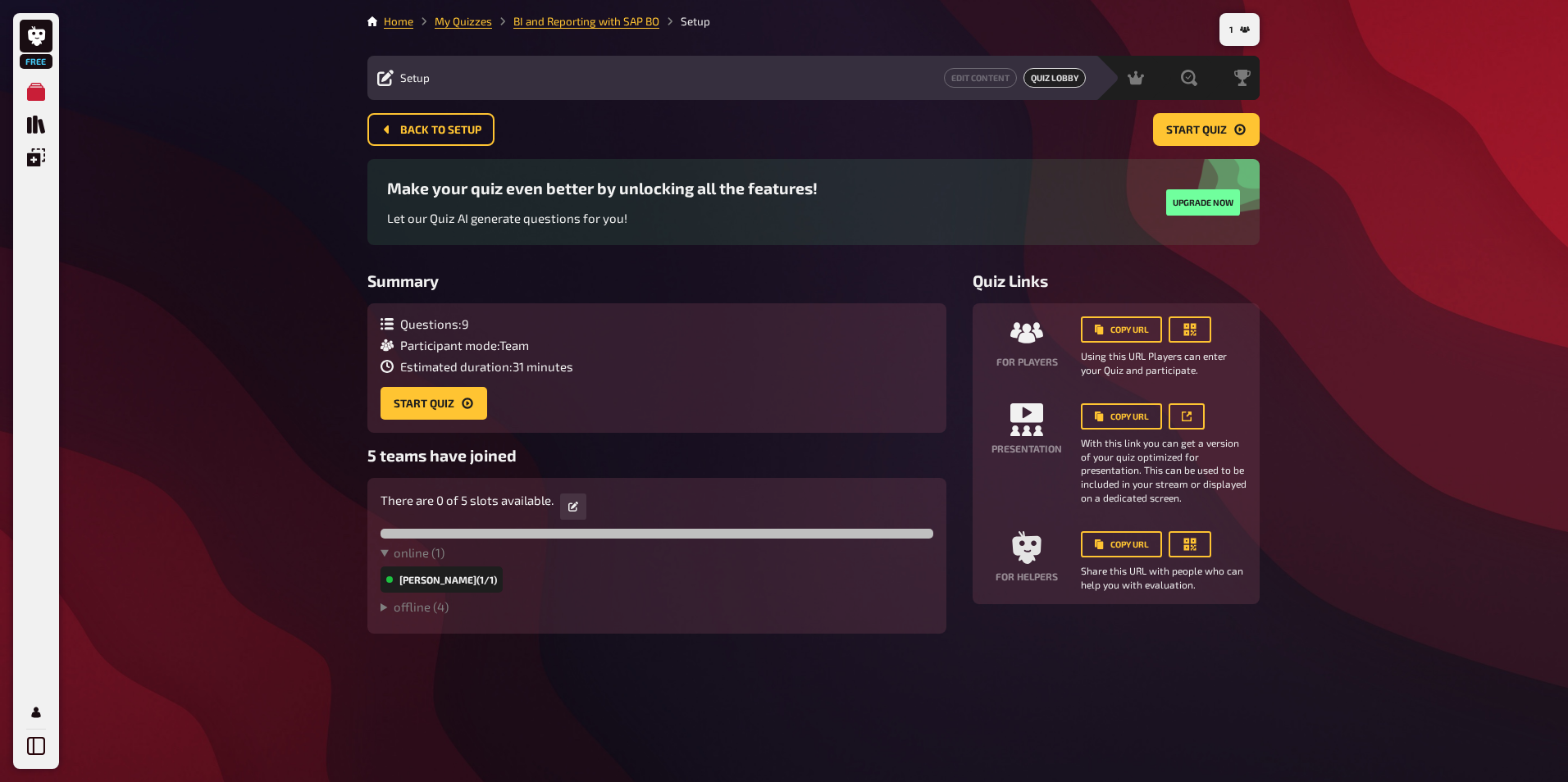
click at [379, 611] on div "There are 0 of 5 slots available. online ( 1 ) [PERSON_NAME] (1/1) offline ( 4 …" at bounding box center [657, 556] width 579 height 156
click at [383, 608] on summary "offline ( 4 )" at bounding box center [657, 607] width 553 height 15
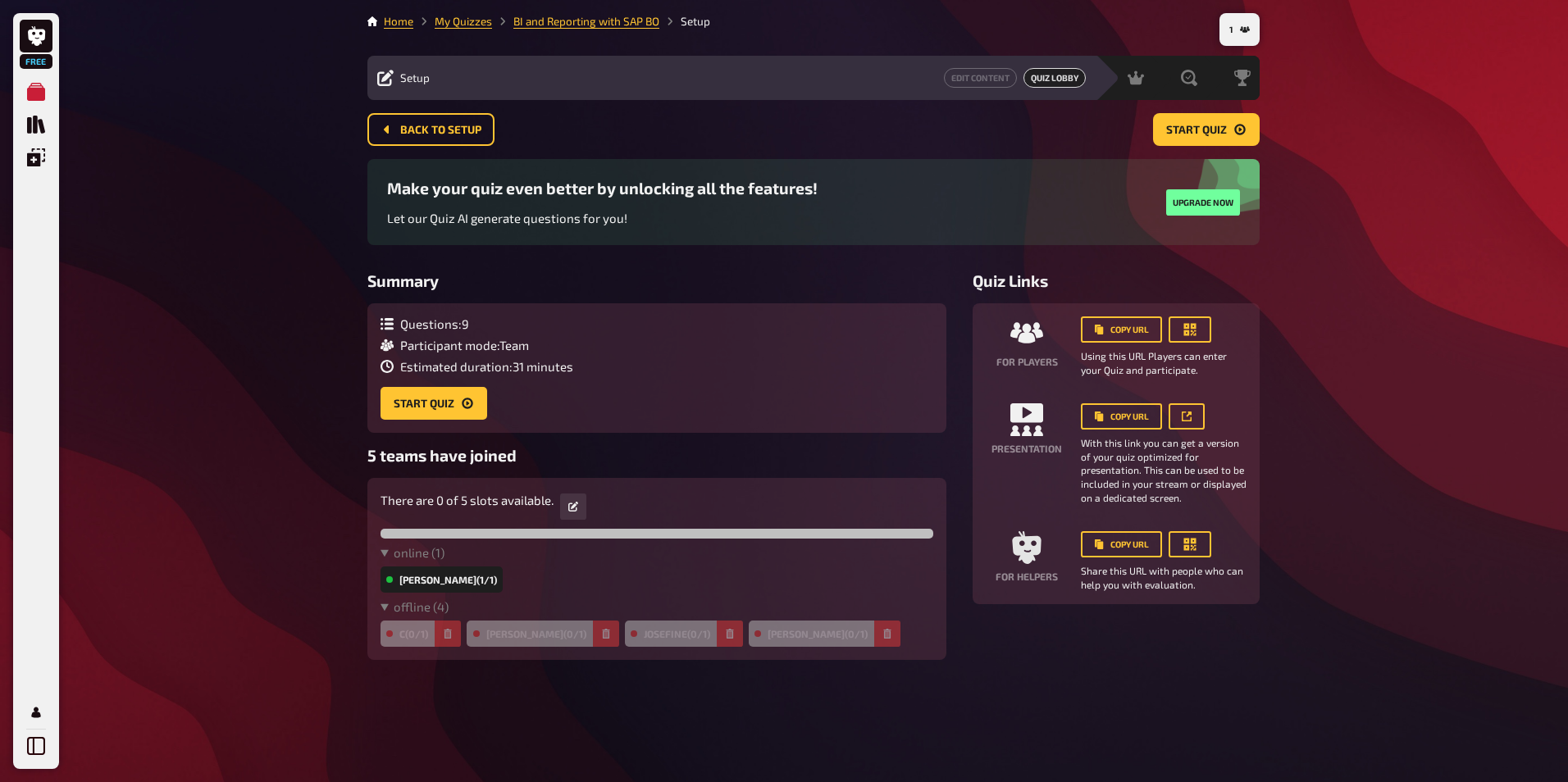
click at [434, 635] on div "C (0/1)" at bounding box center [420, 634] width 80 height 26
drag, startPoint x: 434, startPoint y: 635, endPoint x: 413, endPoint y: 611, distance: 31.9
click at [413, 611] on summary "offline ( 4 )" at bounding box center [657, 607] width 553 height 15
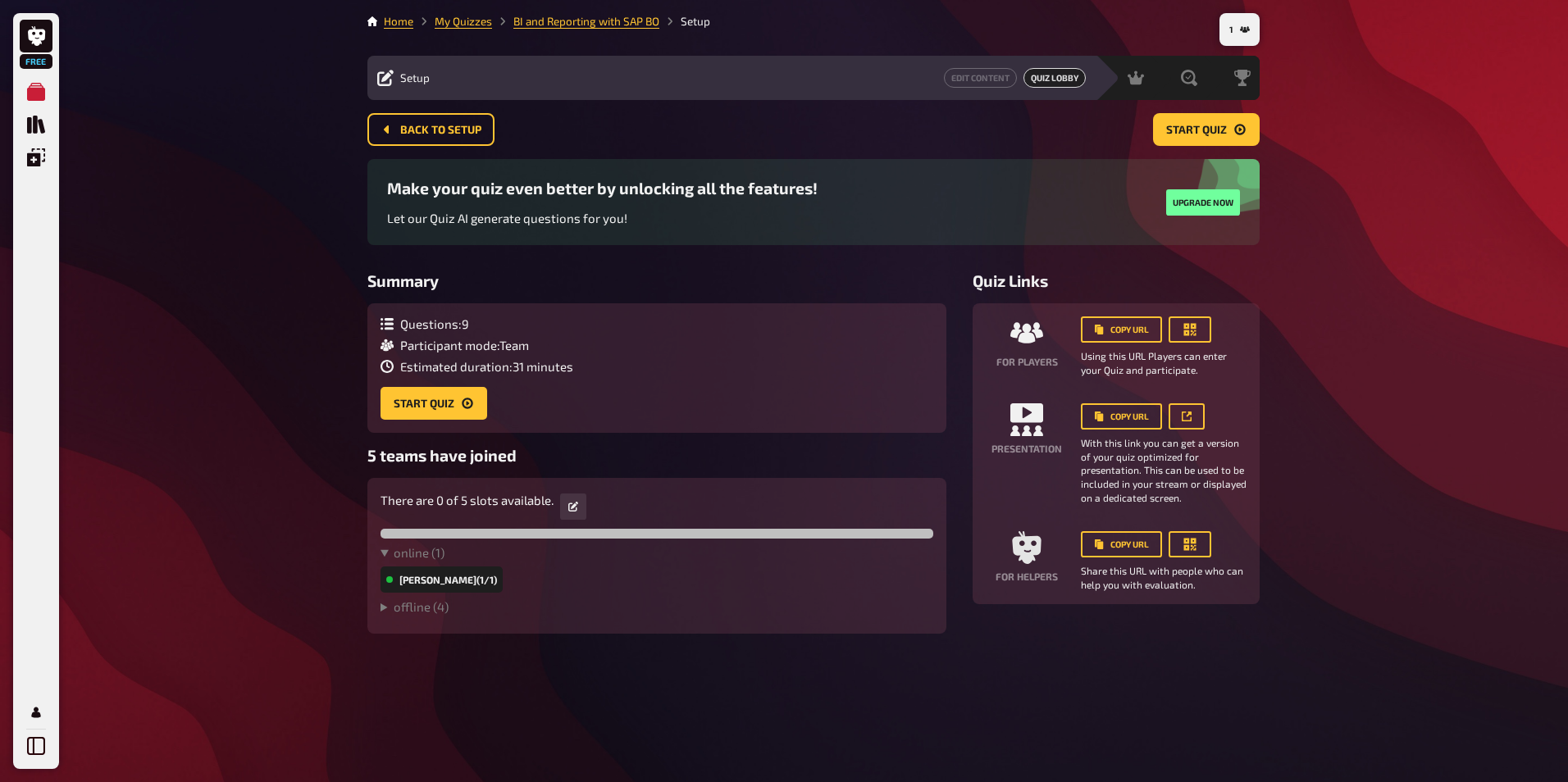
click at [459, 472] on div "5 teams have joined There are 0 of 5 slots available. online ( 1 ) [PERSON_NAME…" at bounding box center [657, 540] width 579 height 188
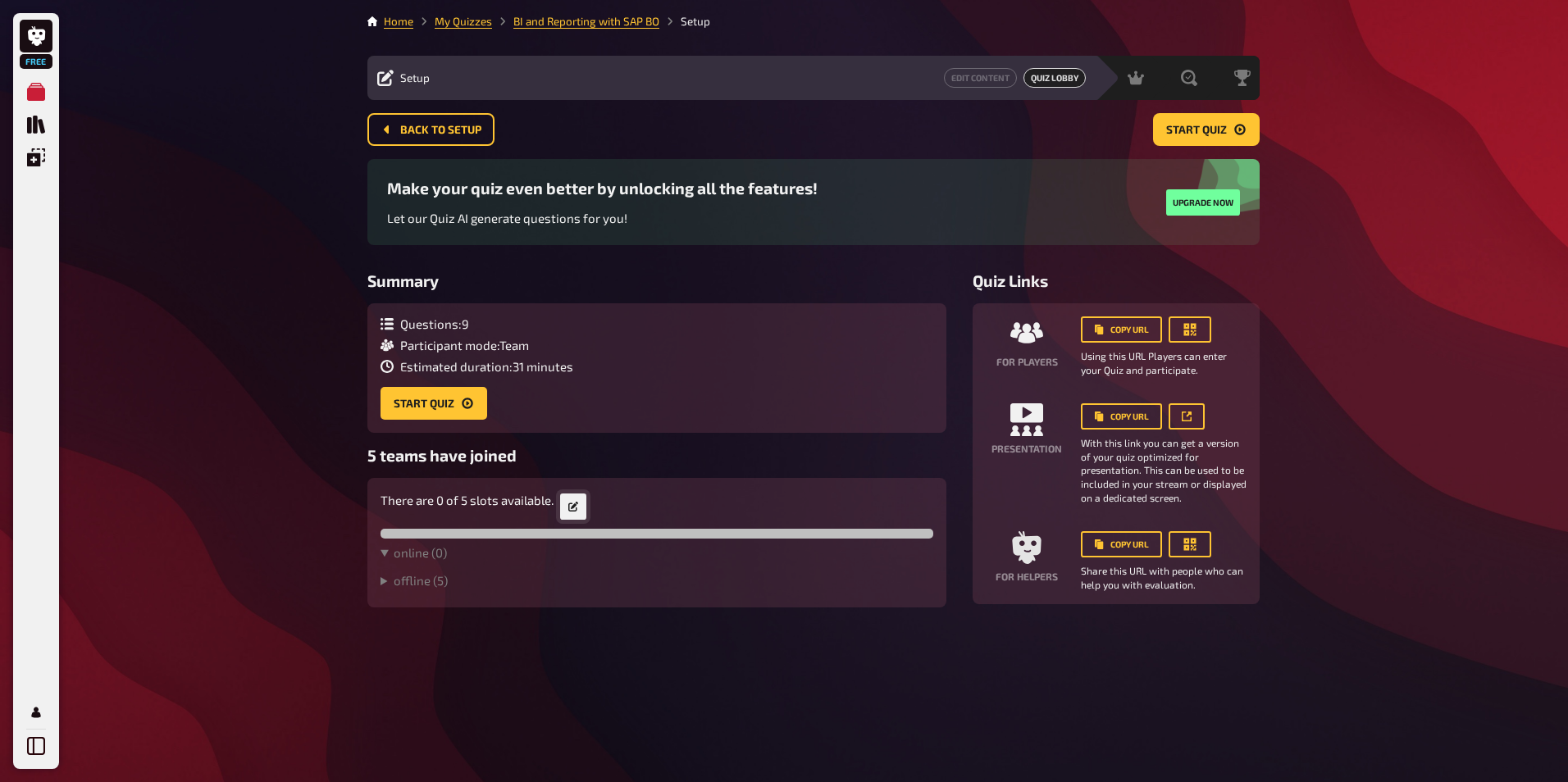
click at [578, 513] on button "button" at bounding box center [573, 507] width 26 height 26
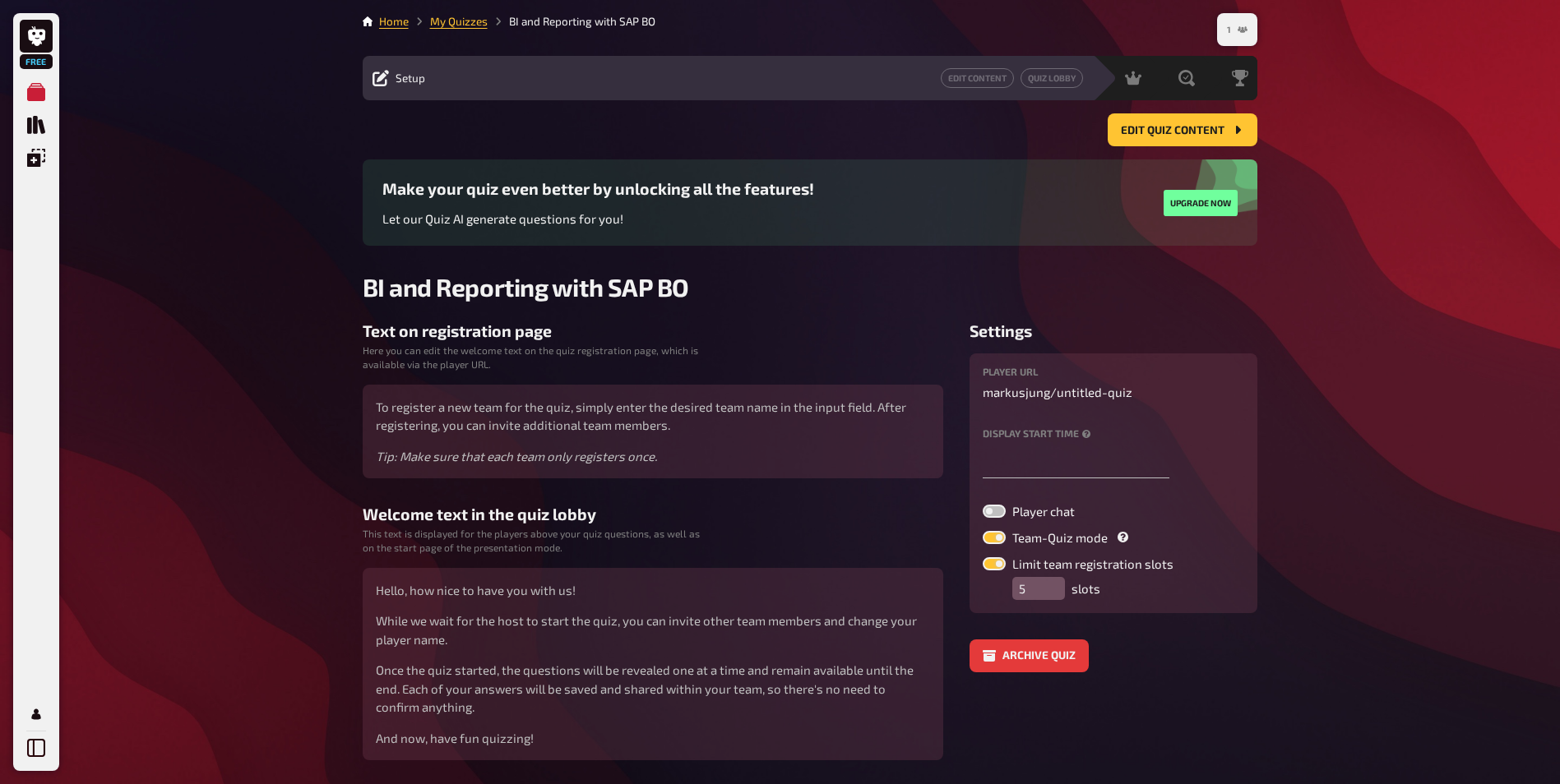
click at [1236, 34] on button "1" at bounding box center [1237, 30] width 34 height 26
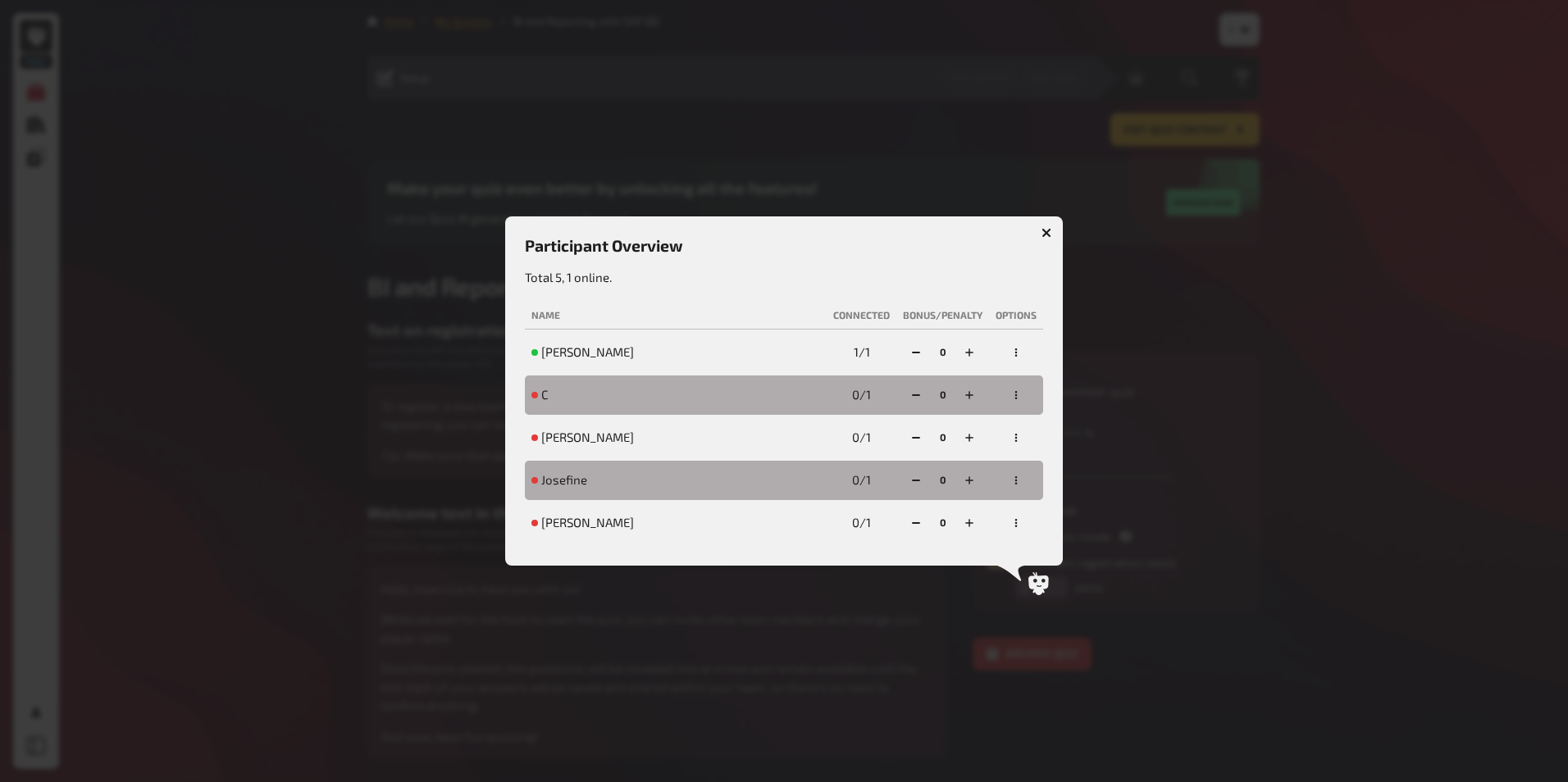
click at [814, 395] on div "C" at bounding box center [675, 396] width 289 height 17
click at [610, 284] on p "Total 5, 1 online." at bounding box center [784, 278] width 518 height 19
click at [535, 384] on td "C" at bounding box center [675, 396] width 302 height 39
drag, startPoint x: 547, startPoint y: 473, endPoint x: 552, endPoint y: 482, distance: 10.3
click at [552, 482] on span "Josefine" at bounding box center [564, 481] width 46 height 17
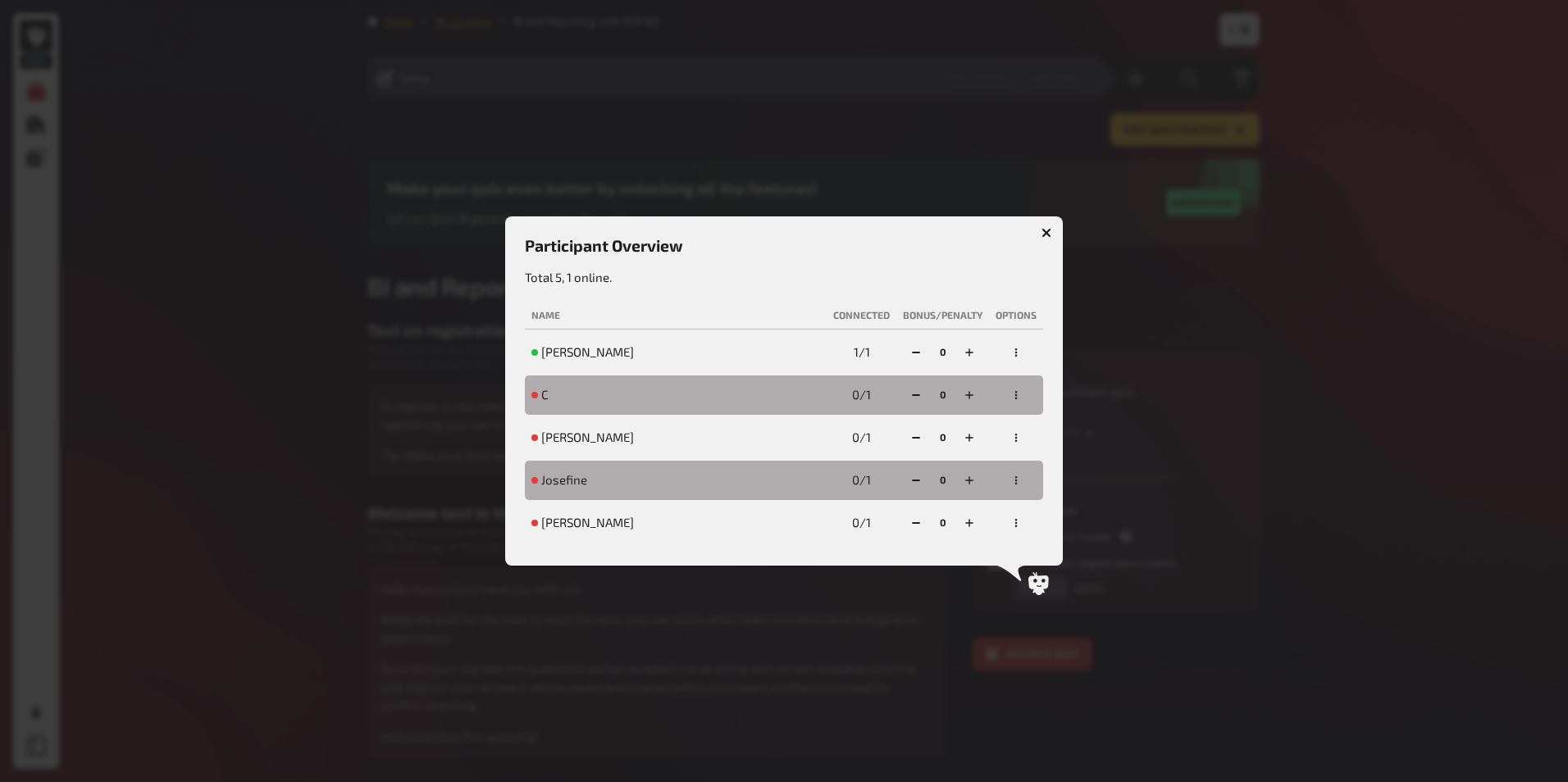
drag, startPoint x: 552, startPoint y: 482, endPoint x: 559, endPoint y: 529, distance: 47.5
click at [559, 530] on span "[PERSON_NAME]" at bounding box center [588, 524] width 93 height 17
drag, startPoint x: 564, startPoint y: 524, endPoint x: 549, endPoint y: 521, distance: 15.3
click at [549, 521] on span "[PERSON_NAME]" at bounding box center [588, 524] width 93 height 17
click at [1021, 528] on button "button" at bounding box center [1016, 523] width 26 height 26
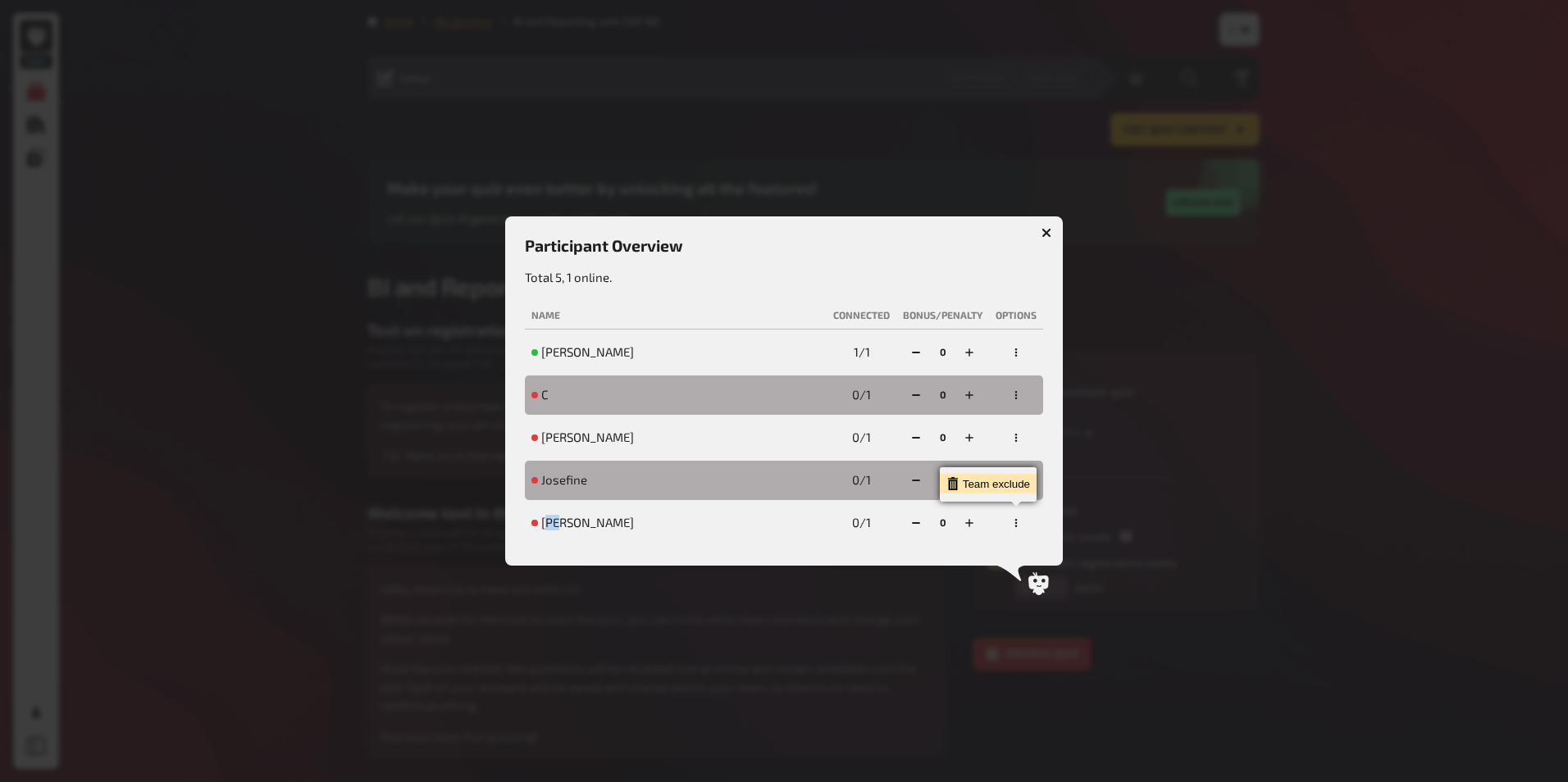
click at [1009, 485] on div "Team exclude" at bounding box center [988, 484] width 83 height 13
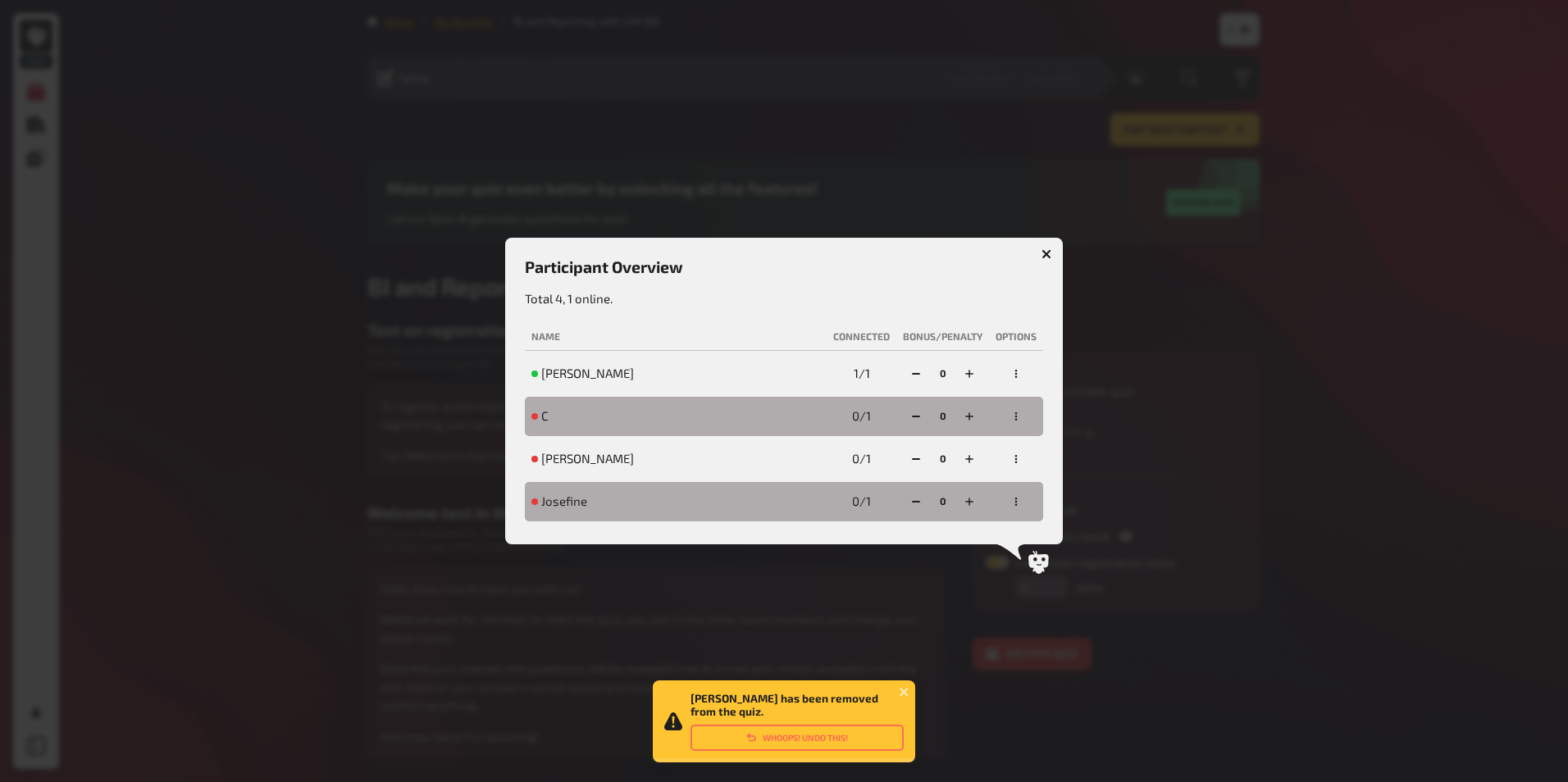
click at [1023, 500] on button "button" at bounding box center [1016, 502] width 26 height 26
click at [995, 456] on div "Team exclude" at bounding box center [988, 462] width 83 height 13
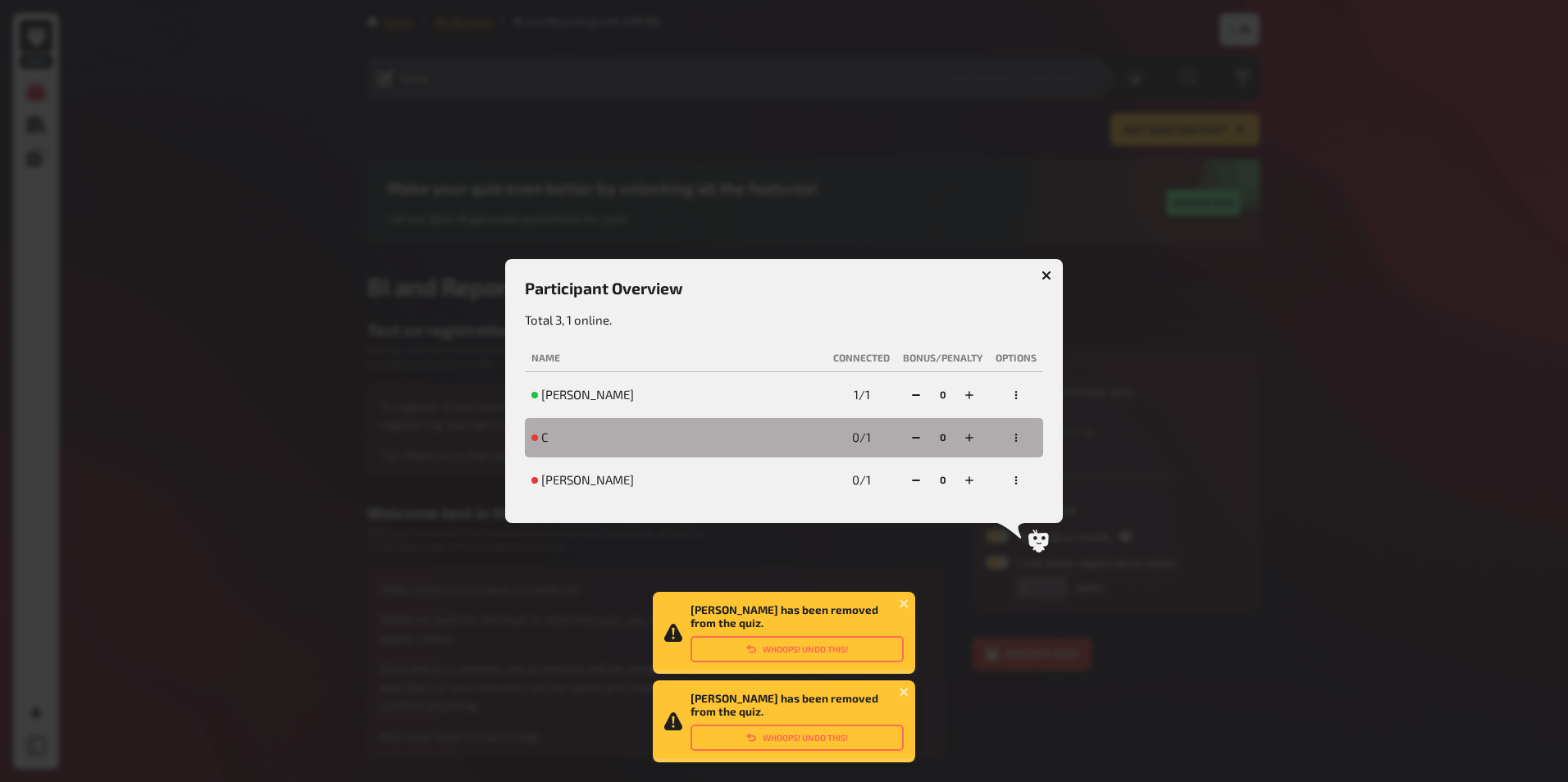
click at [1013, 481] on icon "button" at bounding box center [1016, 480] width 10 height 10
click at [992, 439] on div "Team exclude" at bounding box center [988, 442] width 83 height 13
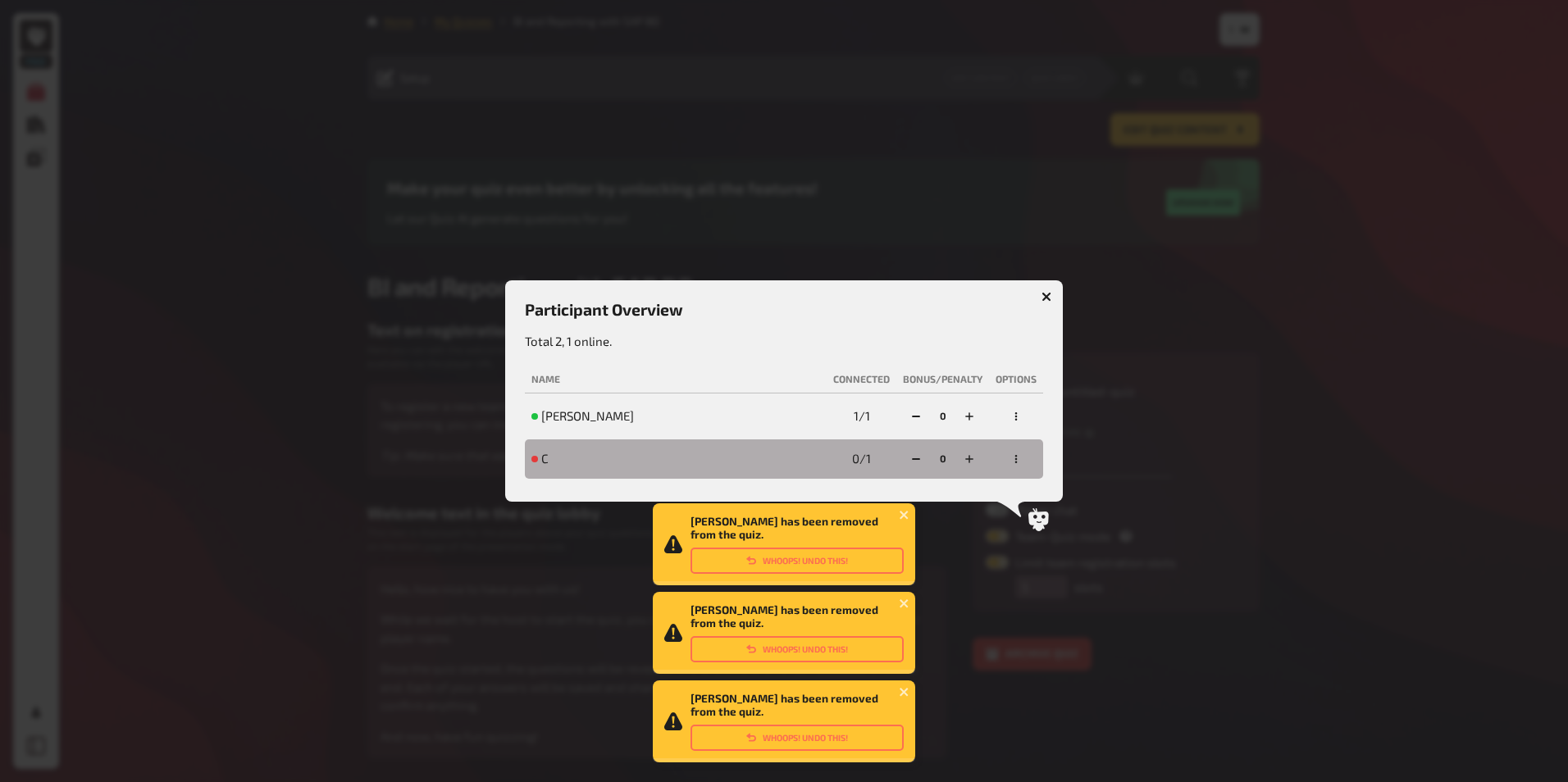
click at [1018, 463] on icon "button" at bounding box center [1016, 459] width 10 height 10
click at [1011, 425] on div "Team exclude" at bounding box center [988, 420] width 83 height 13
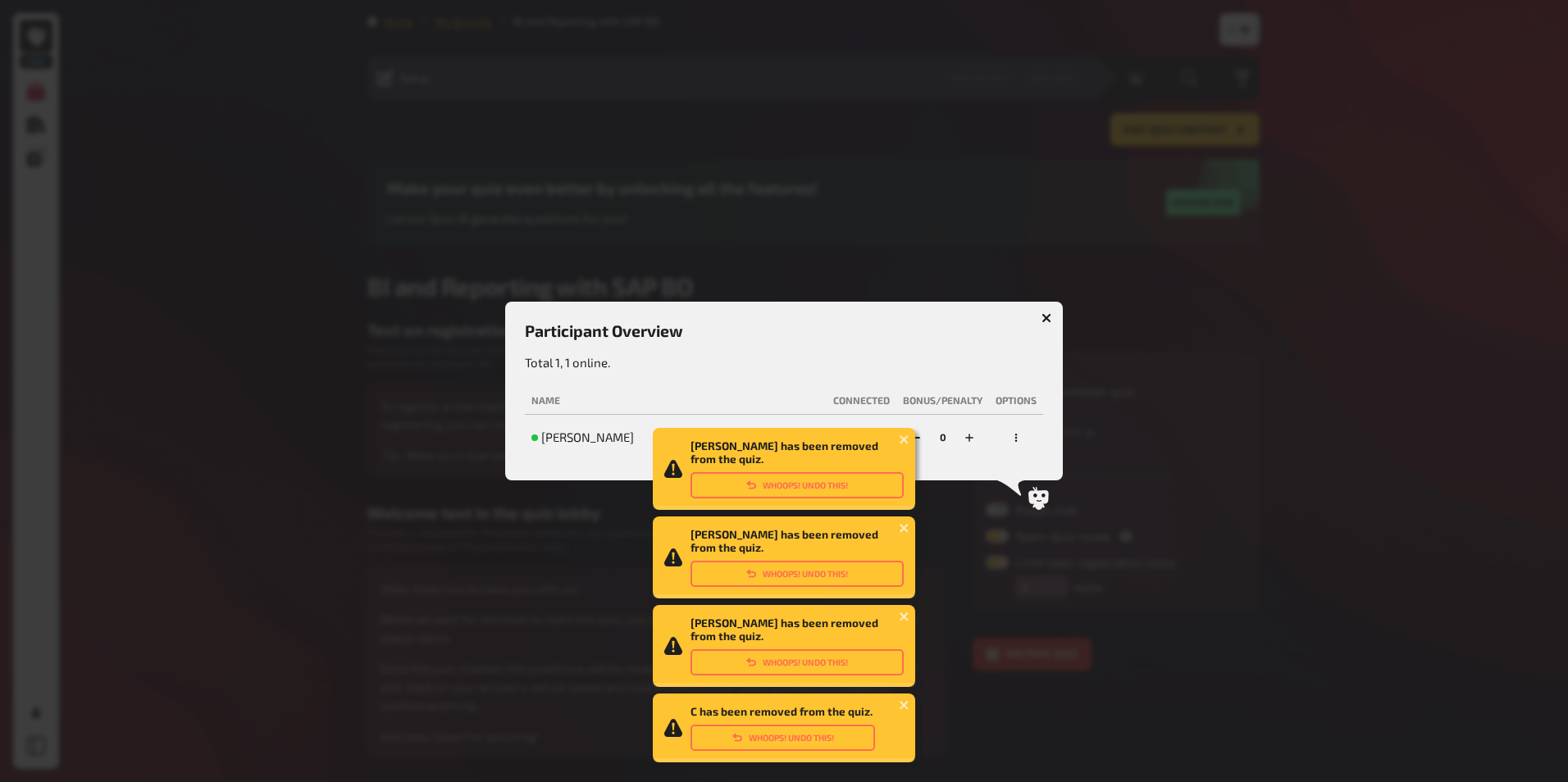
click at [1045, 317] on icon "button" at bounding box center [1047, 318] width 16 height 16
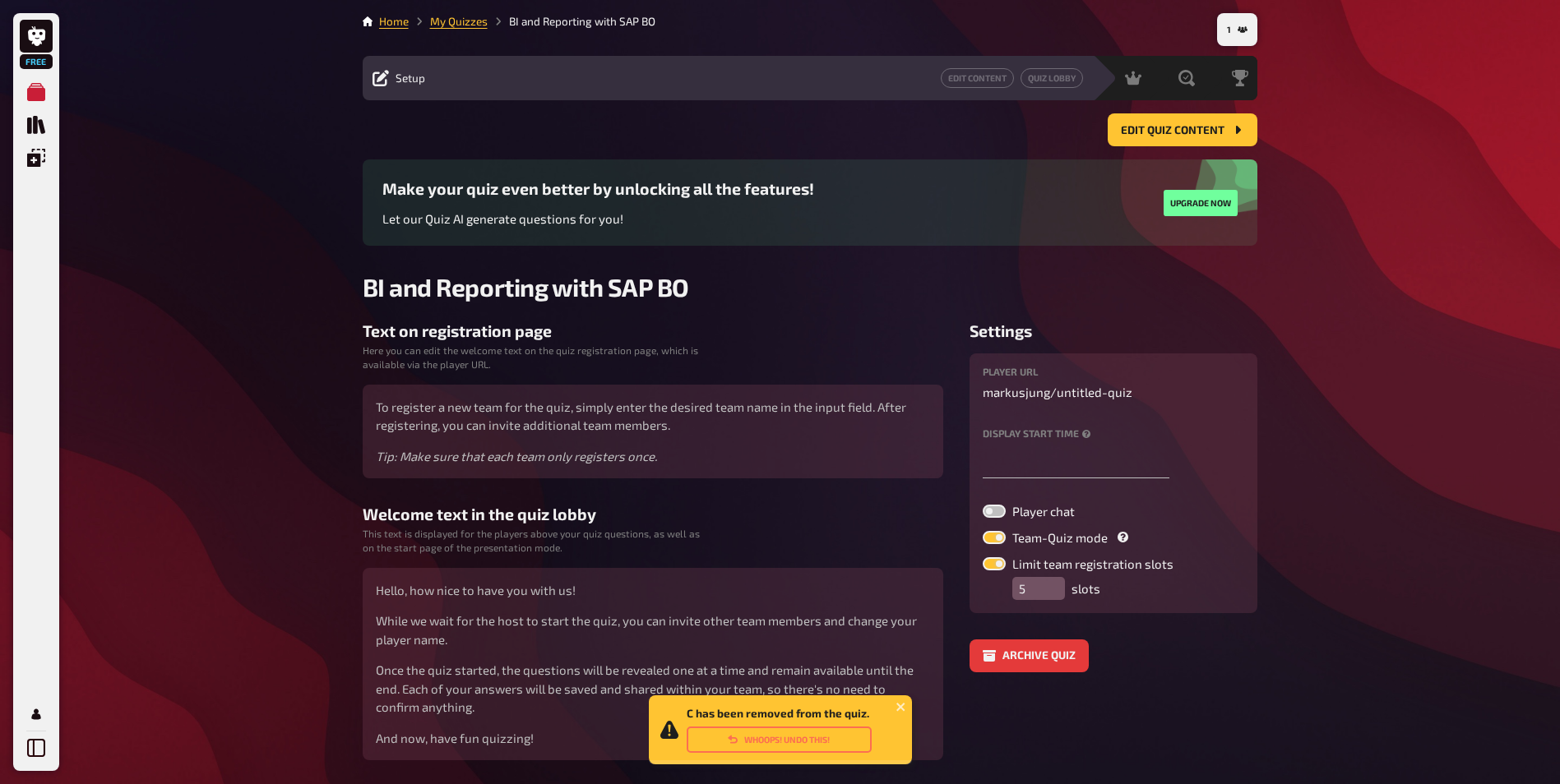
click at [475, 28] on li "My Quizzes" at bounding box center [448, 22] width 79 height 17
click at [473, 24] on link "My Quizzes" at bounding box center [459, 22] width 57 height 13
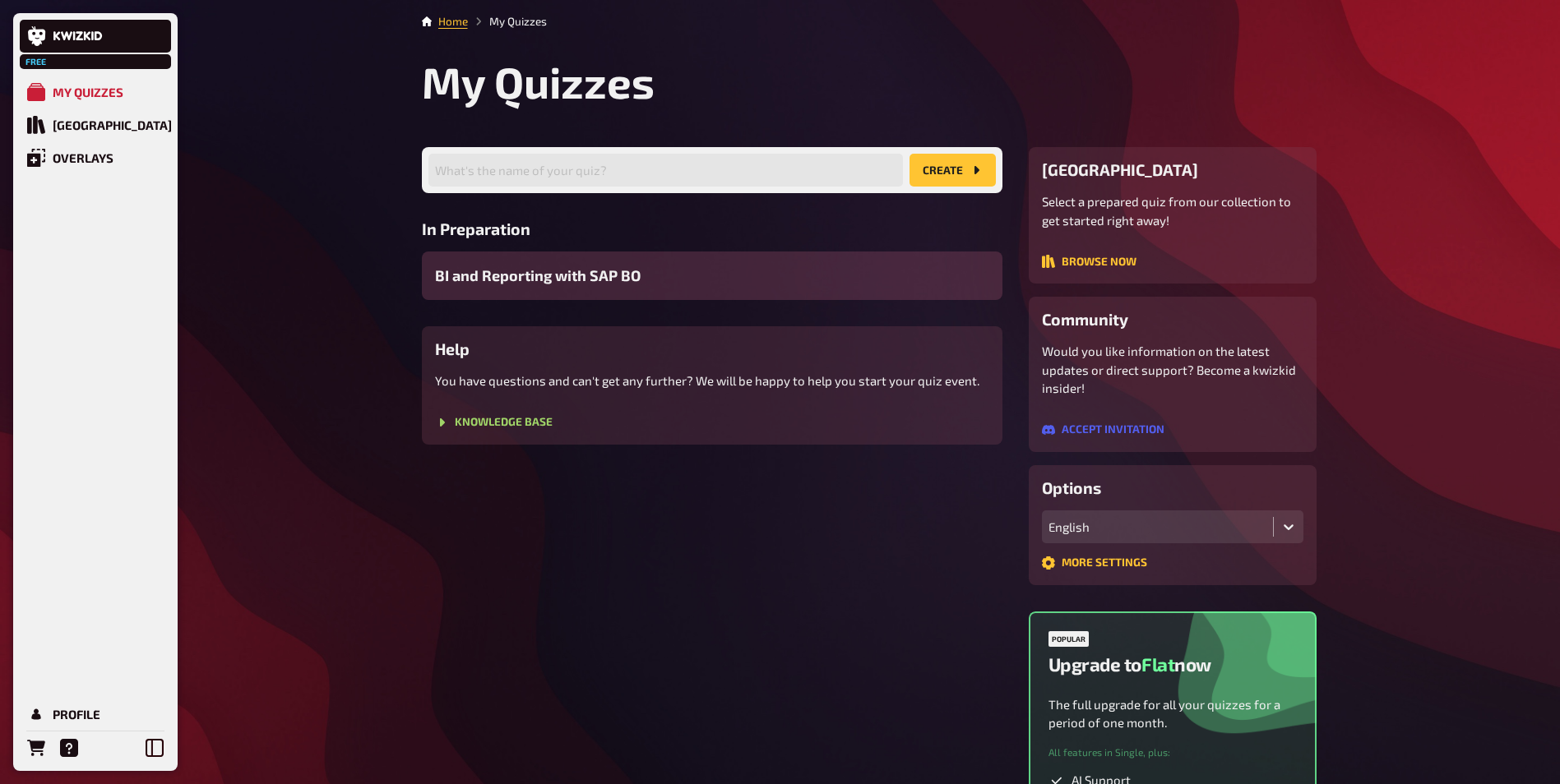
click at [526, 288] on div "BI and Reporting with SAP BO" at bounding box center [712, 276] width 581 height 49
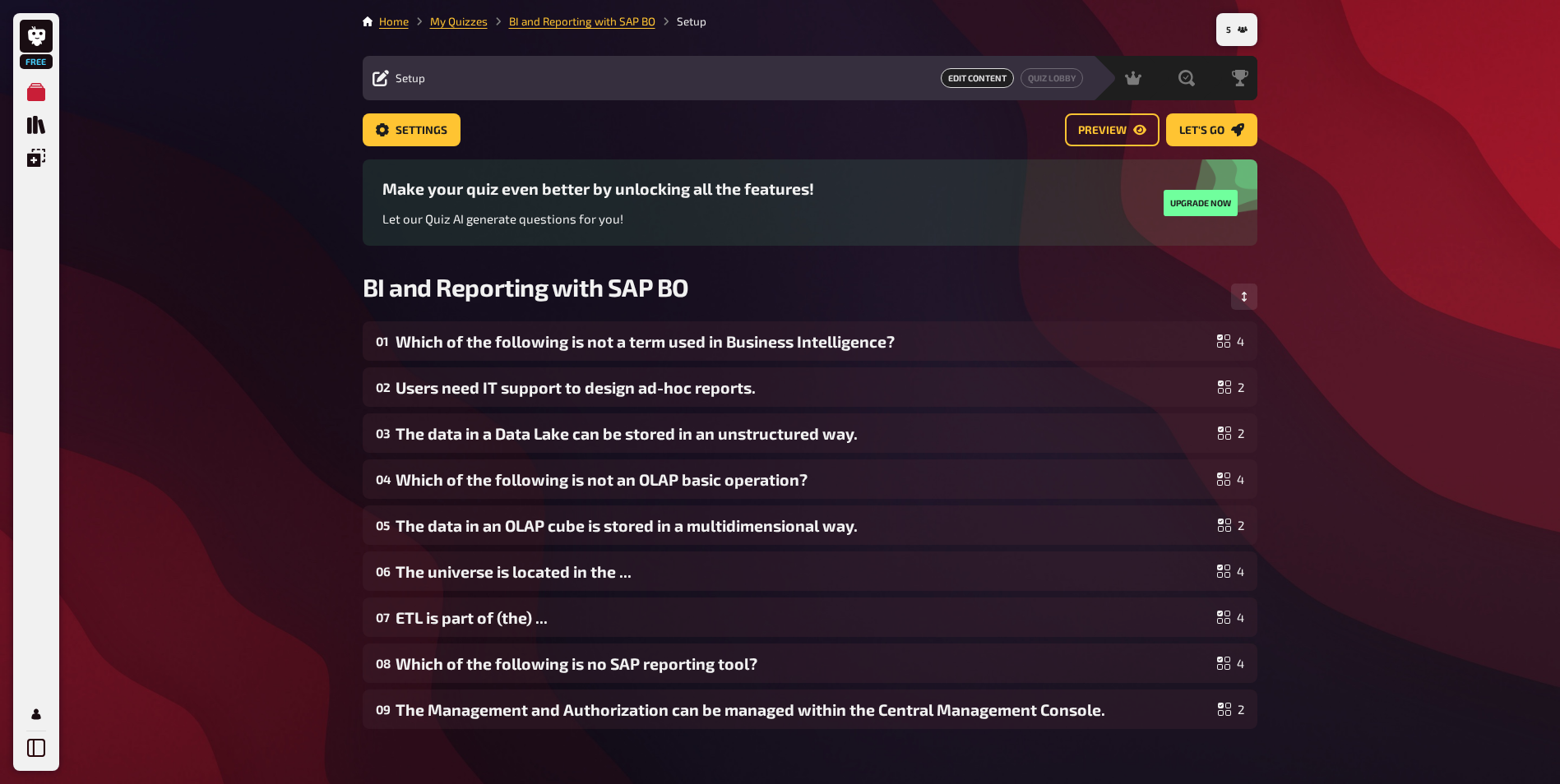
click at [250, 550] on div "Free My Quizzes Quiz Library Overlays Profile 5 Home My Quizzes BI and Reportin…" at bounding box center [780, 478] width 1560 height 957
click at [1204, 118] on button "Let's go" at bounding box center [1211, 129] width 91 height 33
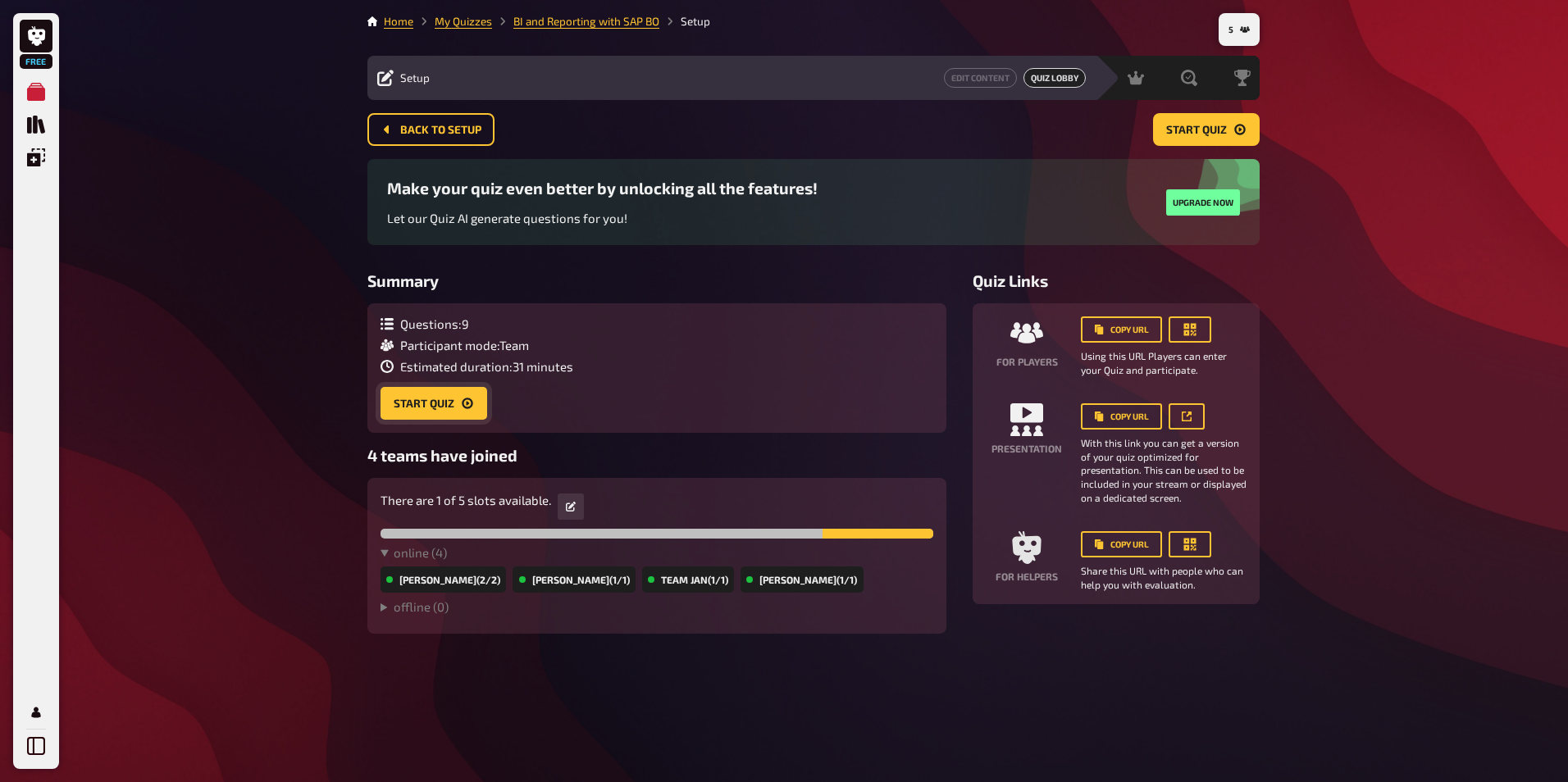
click at [421, 396] on button "Start Quiz" at bounding box center [434, 403] width 107 height 33
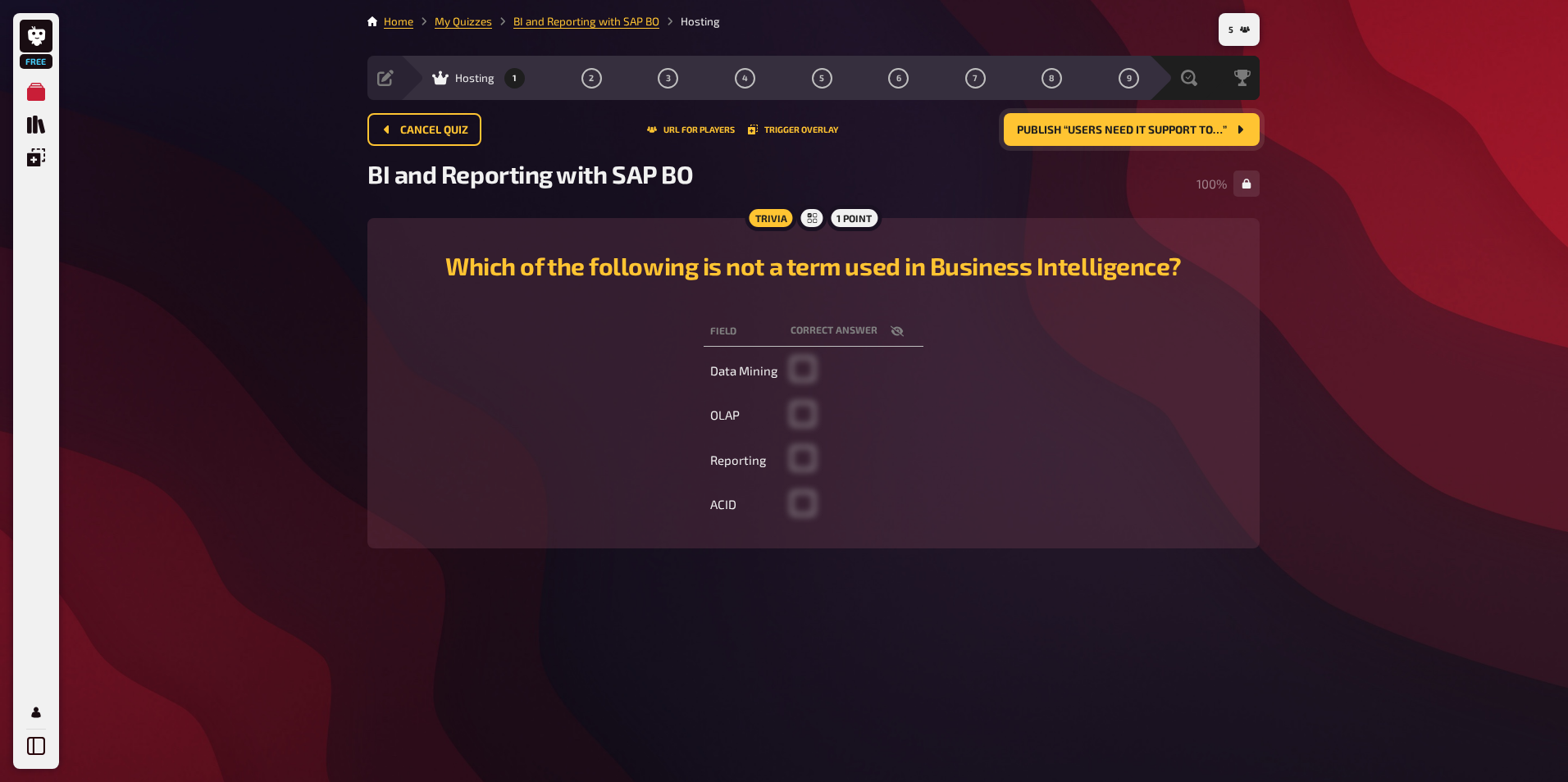
click at [1061, 137] on button "Publish “Users need IT support to…”" at bounding box center [1132, 129] width 256 height 33
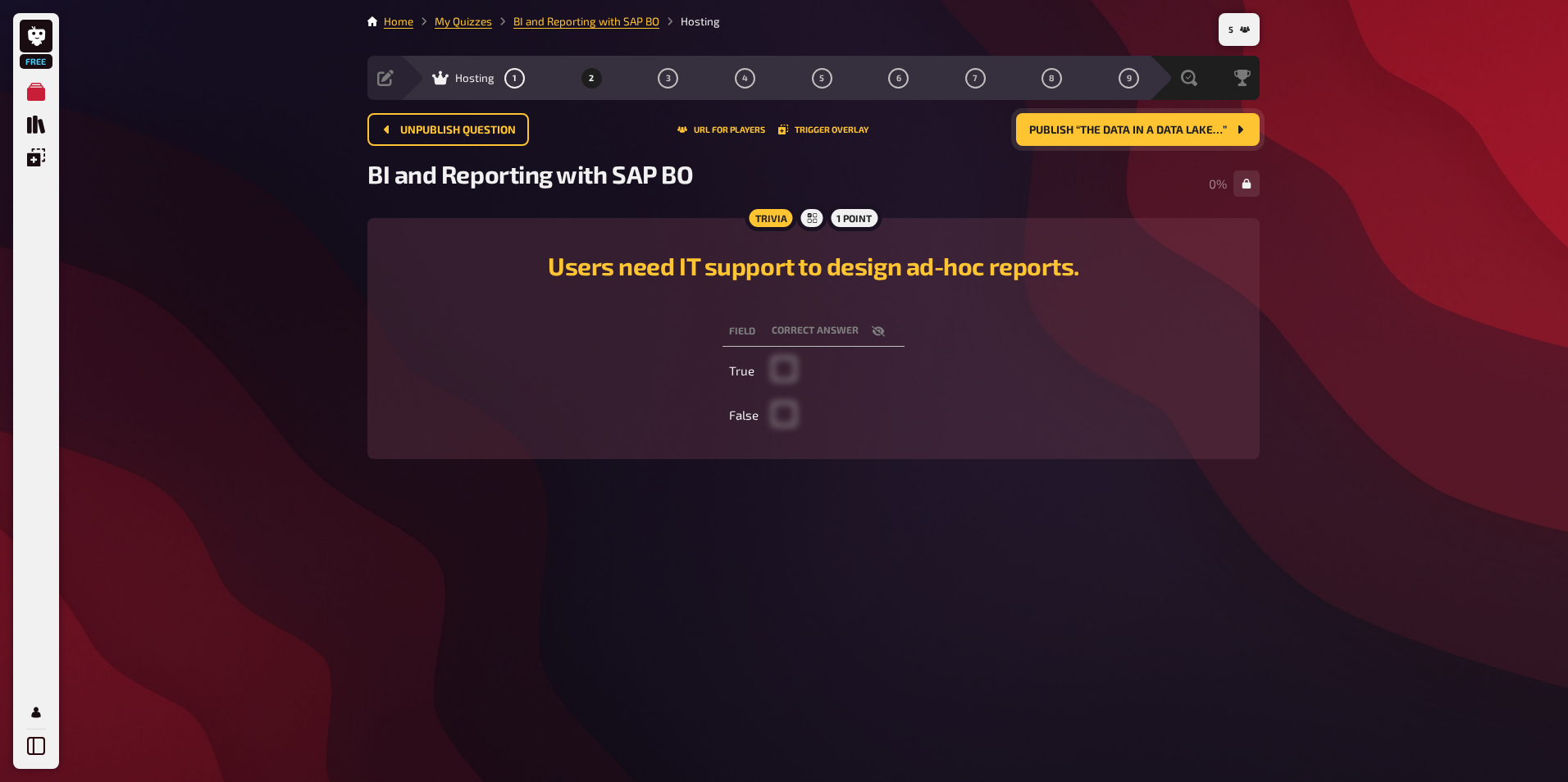
click at [1082, 130] on span "Publish “The data in a Data Lake…”" at bounding box center [1127, 130] width 197 height 11
click at [1082, 130] on span "Publish “Which of the following…”" at bounding box center [1125, 130] width 204 height 11
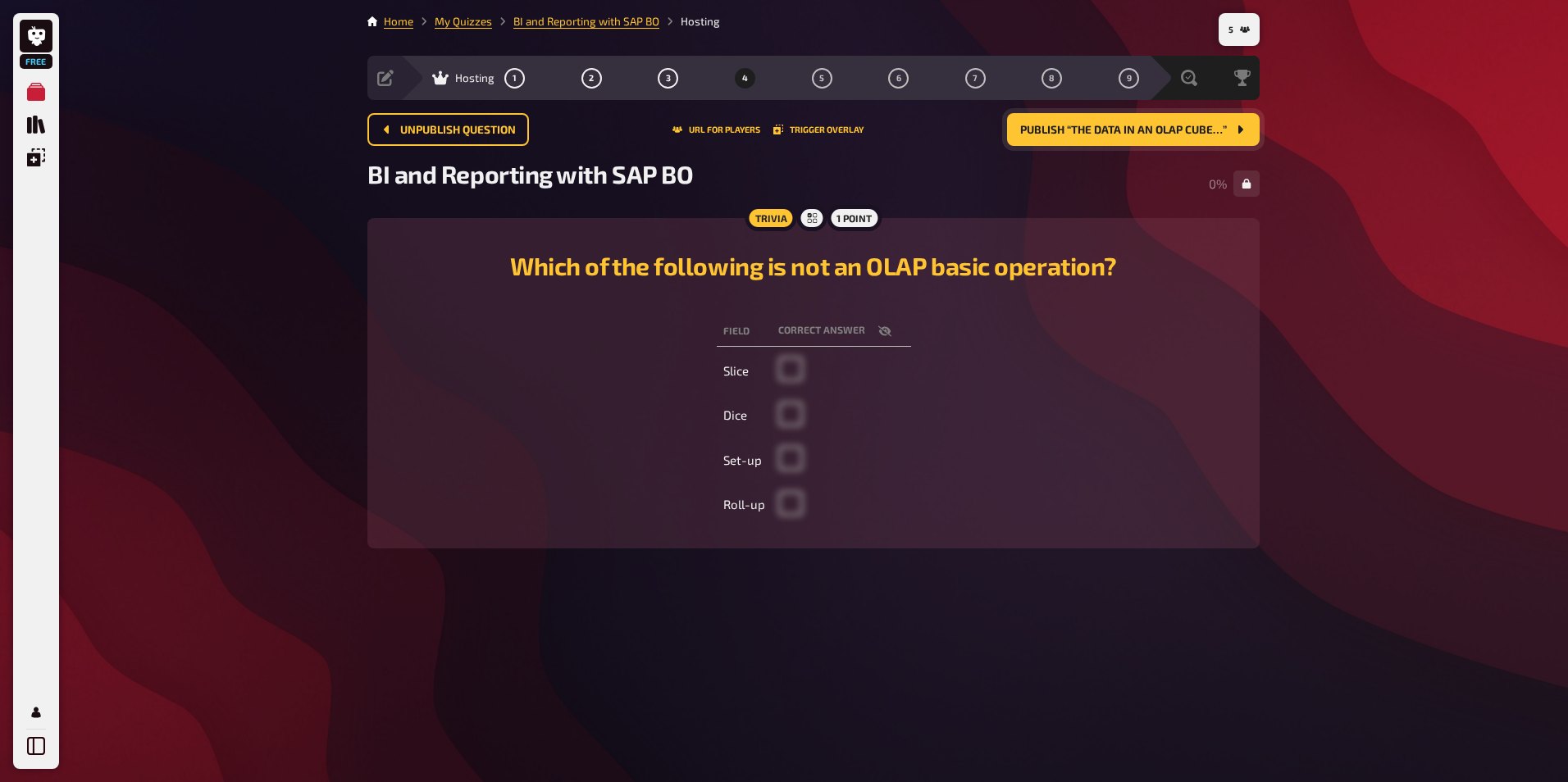
click at [1082, 130] on span "Publish “The data in an OLAP cube…”" at bounding box center [1124, 130] width 207 height 11
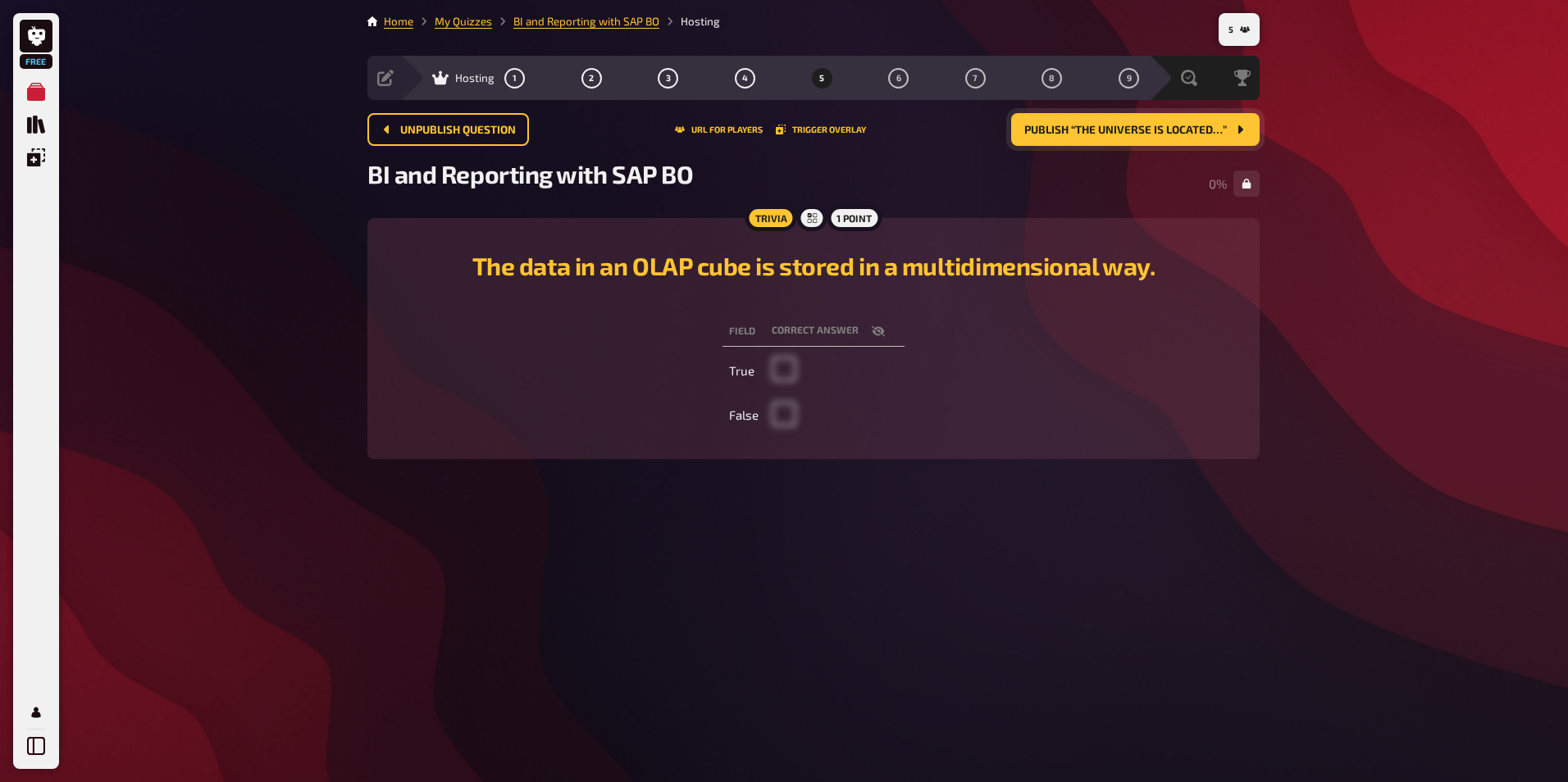
click at [1082, 130] on span "Publish “The universe is located…”" at bounding box center [1125, 130] width 203 height 11
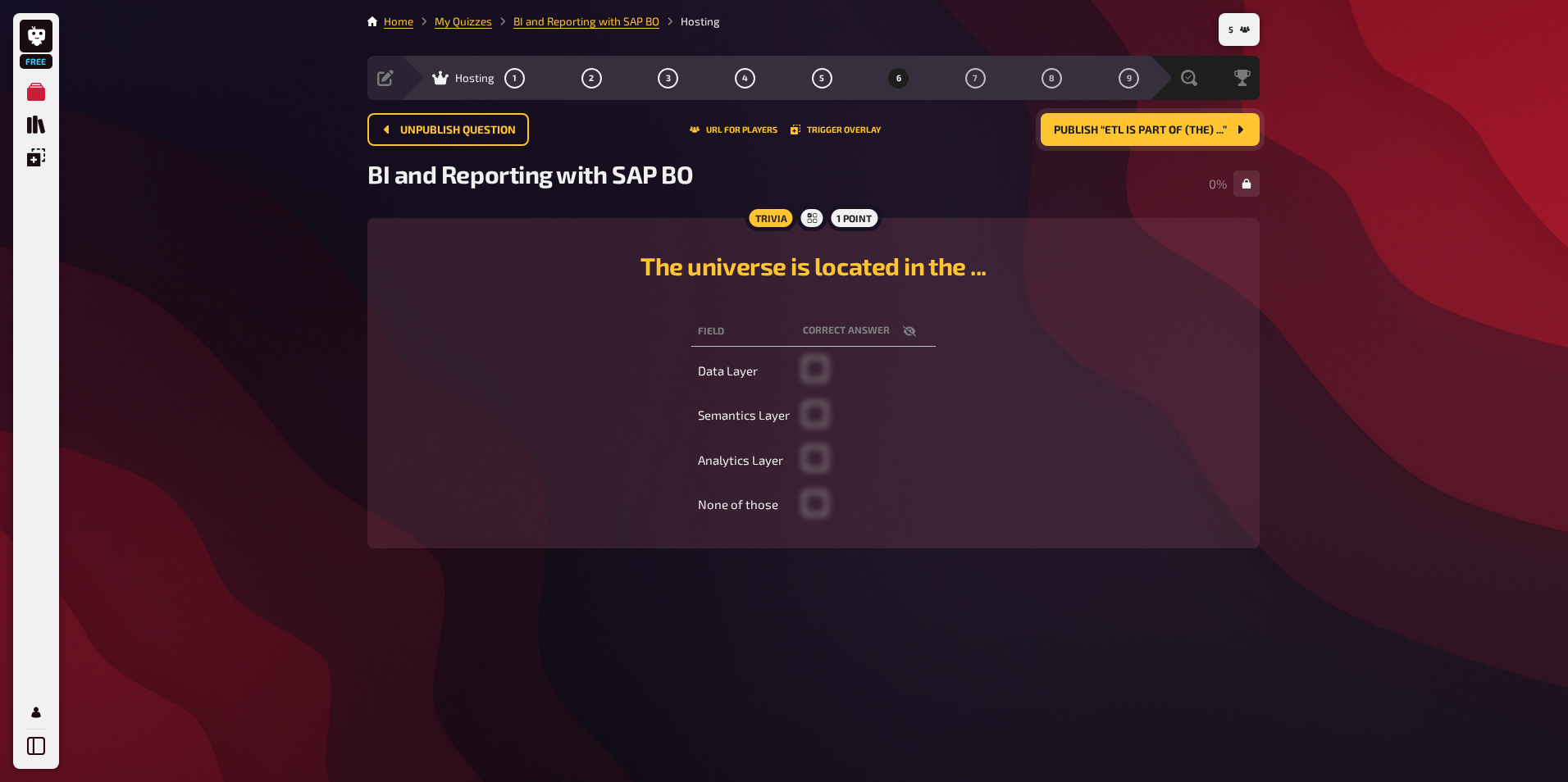
click at [1082, 130] on span "Publish “ETL is part of (the) ...”" at bounding box center [1140, 130] width 173 height 11
click at [1081, 133] on span "Publish “Which of the following…”" at bounding box center [1125, 130] width 204 height 11
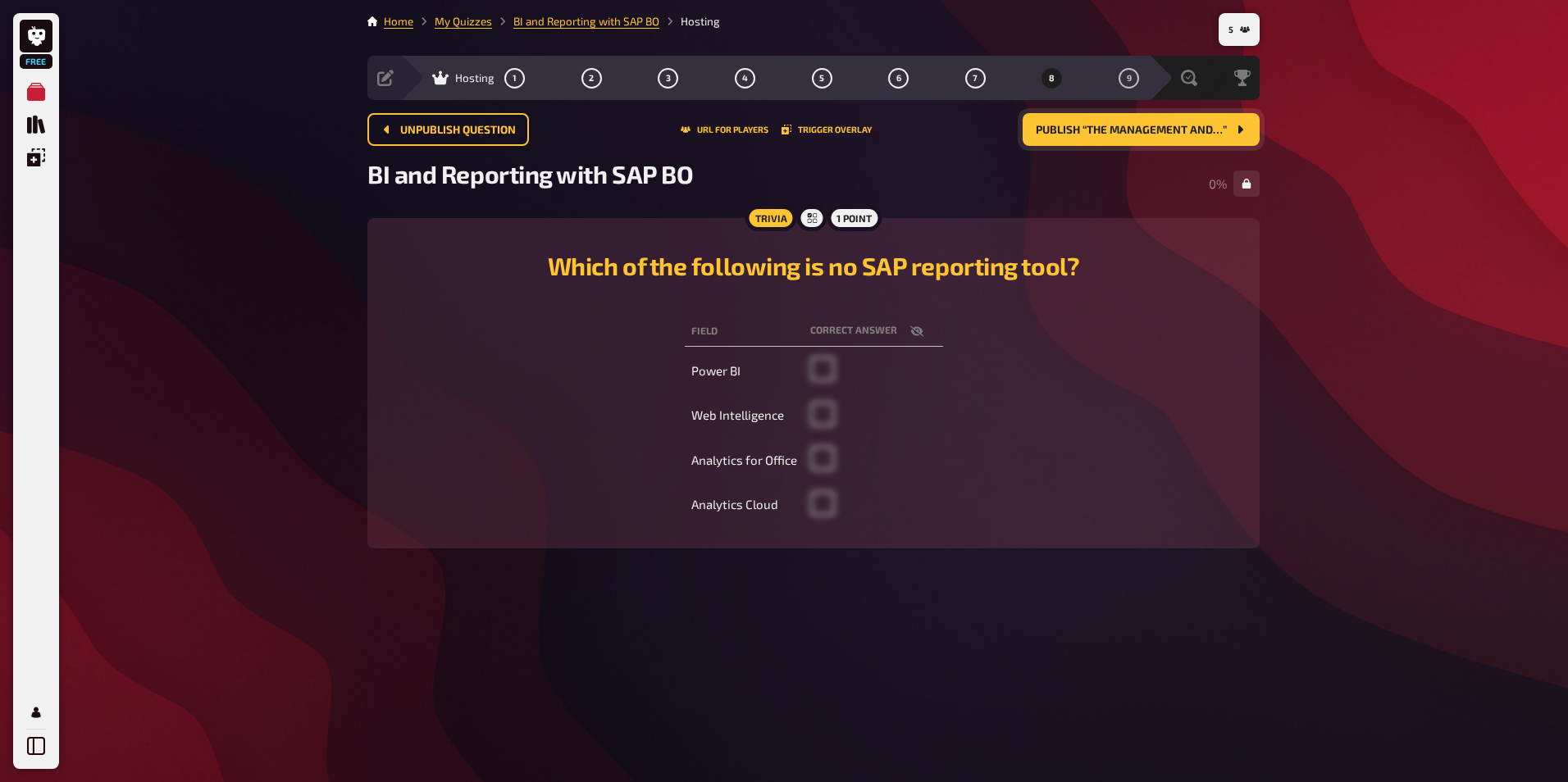
click at [1081, 133] on span "Publish “The Management and…”" at bounding box center [1131, 130] width 191 height 11
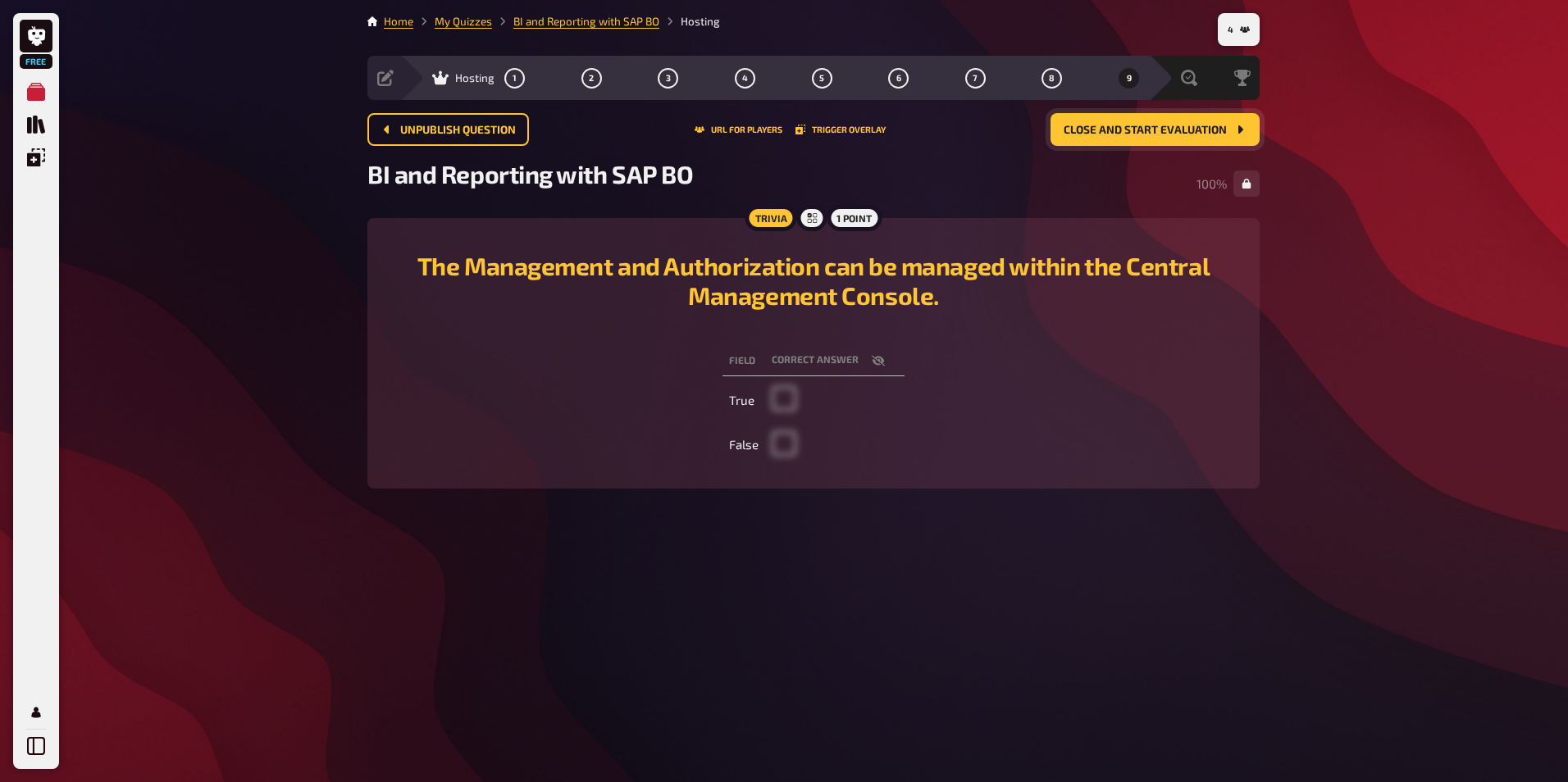
click at [1116, 136] on span "Close and start evaluation" at bounding box center [1145, 130] width 163 height 11
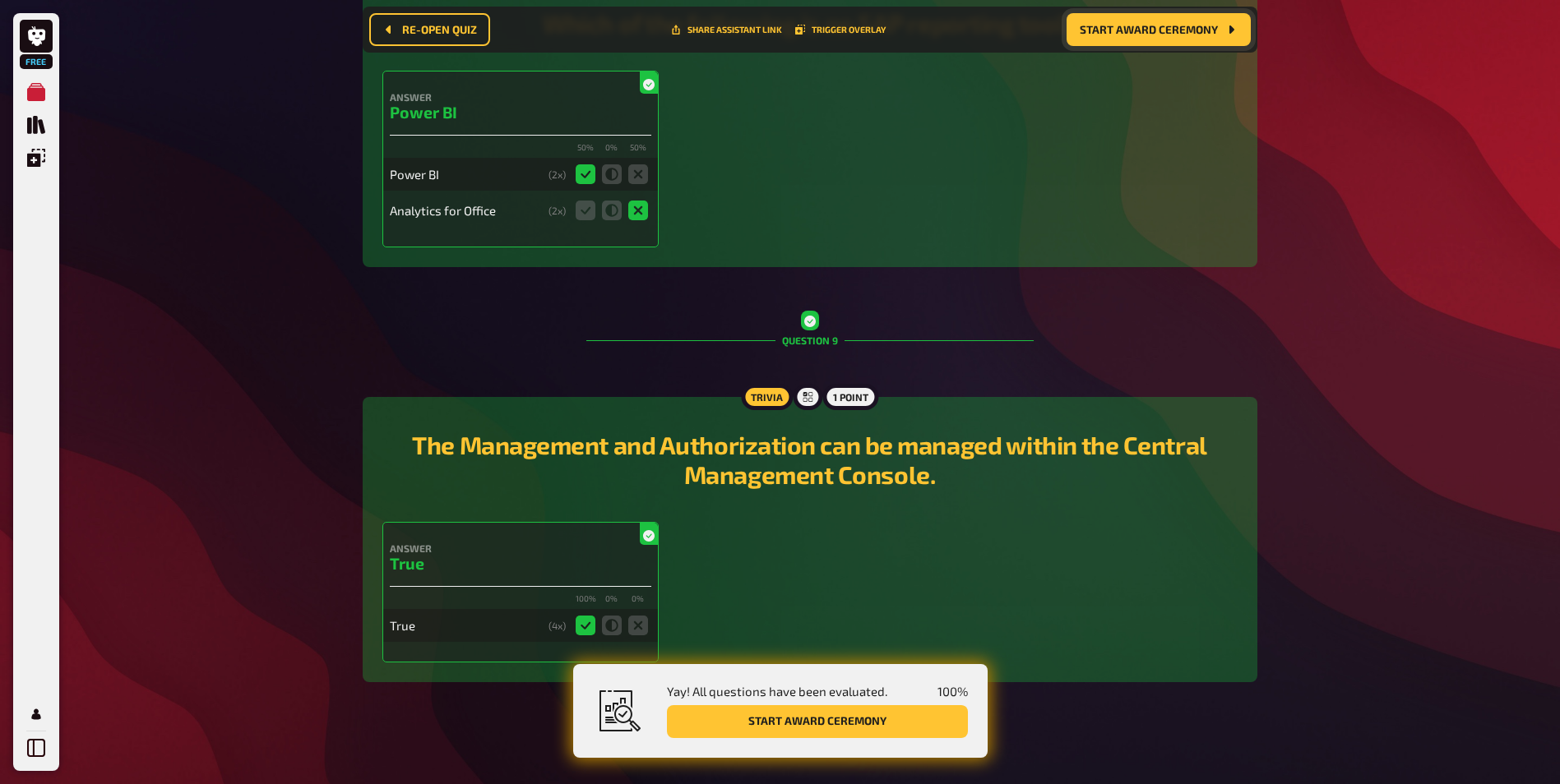
scroll to position [3234, 0]
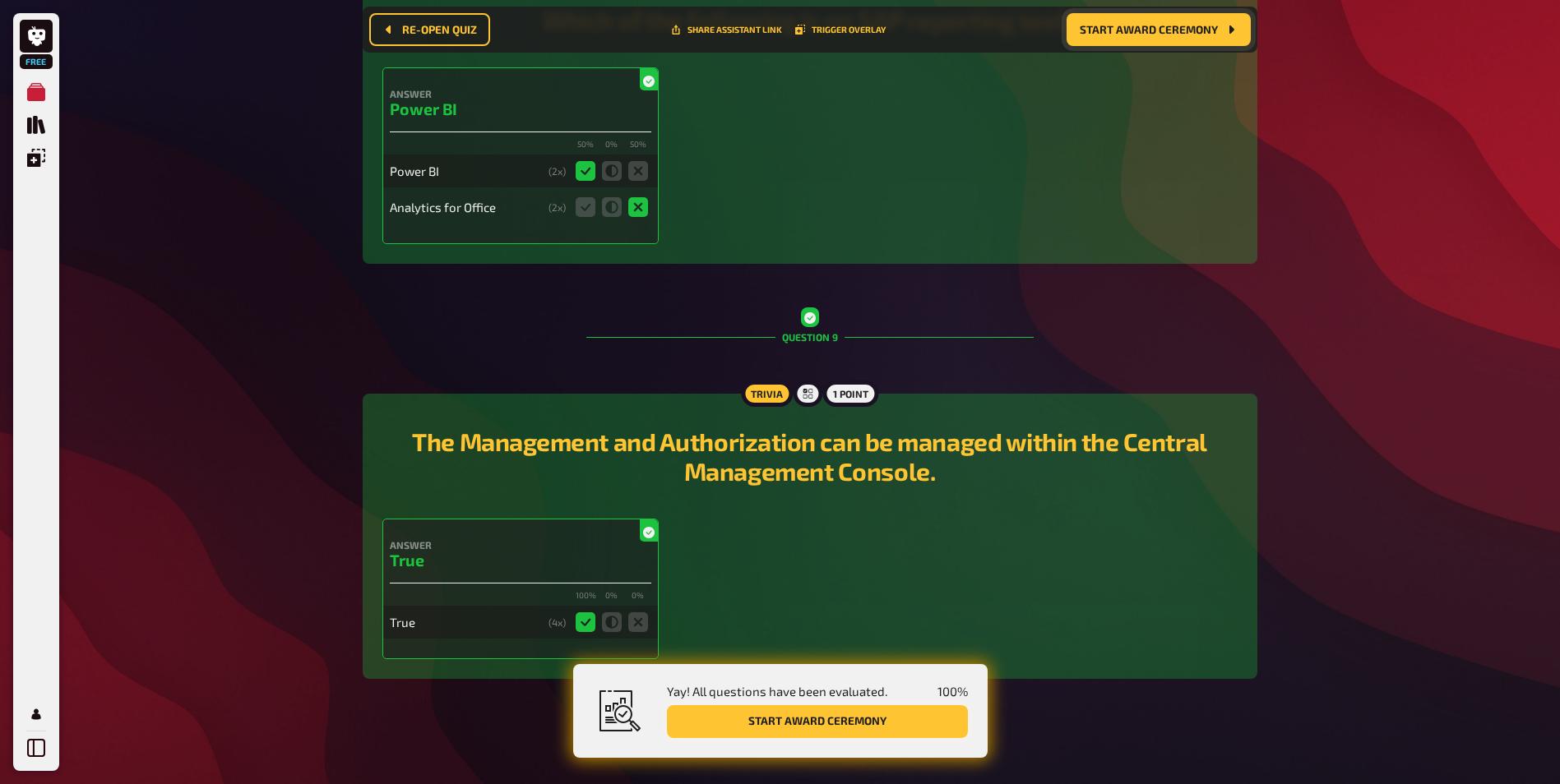
click at [806, 716] on button "Start award ceremony" at bounding box center [817, 721] width 301 height 33
